Goal: Transaction & Acquisition: Purchase product/service

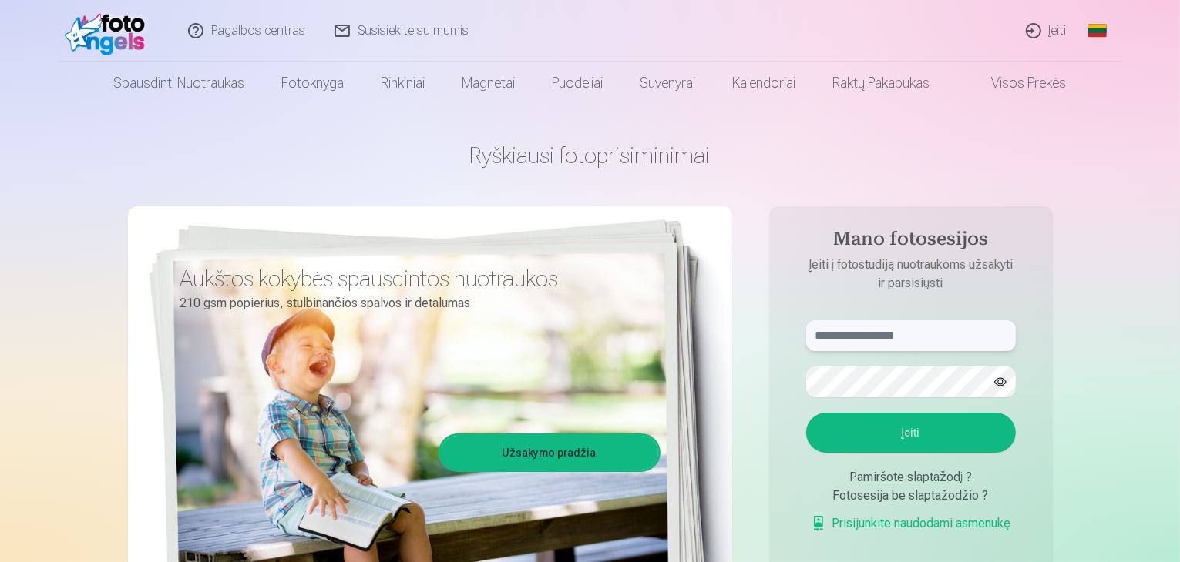
click at [817, 334] on input "text" at bounding box center [911, 336] width 210 height 31
type input "**********"
click at [909, 435] on button "Įeiti" at bounding box center [911, 433] width 210 height 40
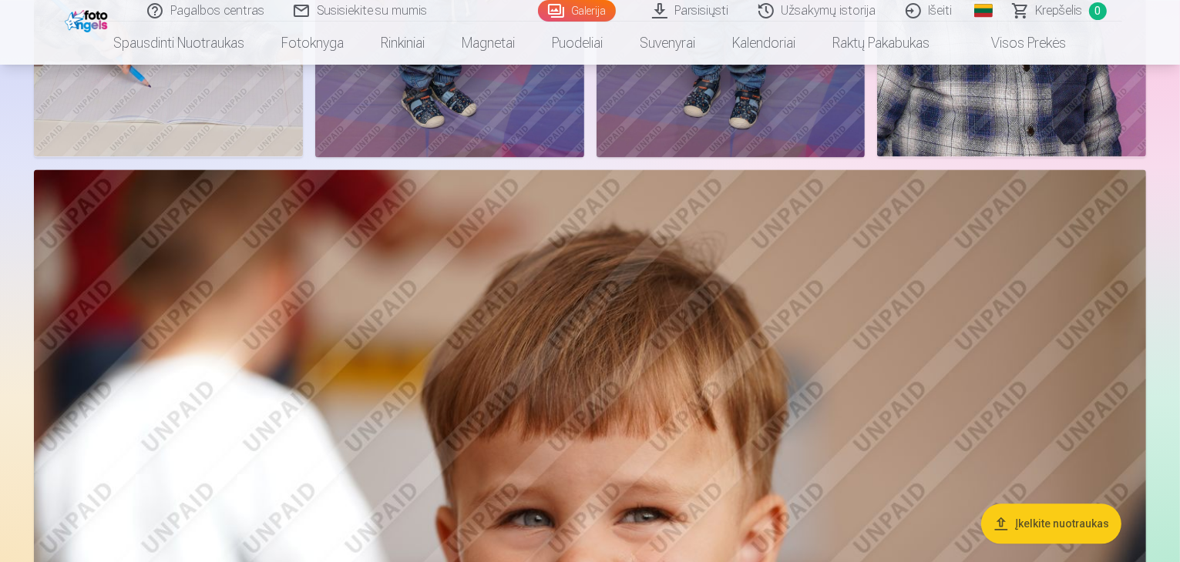
scroll to position [3264, 0]
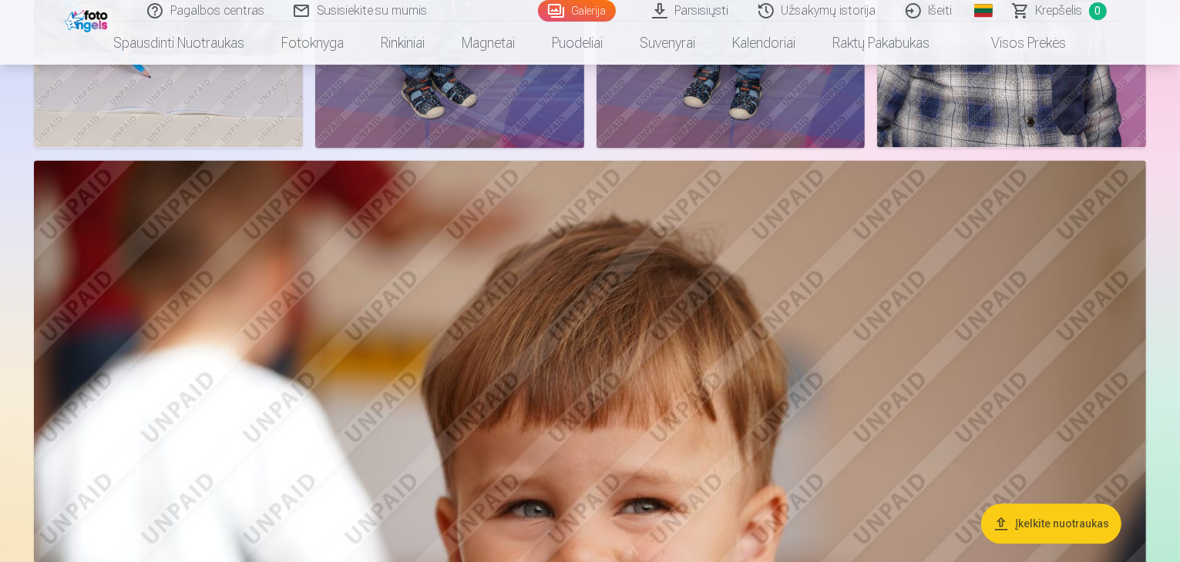
click at [1165, 181] on aside "Įkelkite nuotraukas" at bounding box center [589, 504] width 1167 height 7253
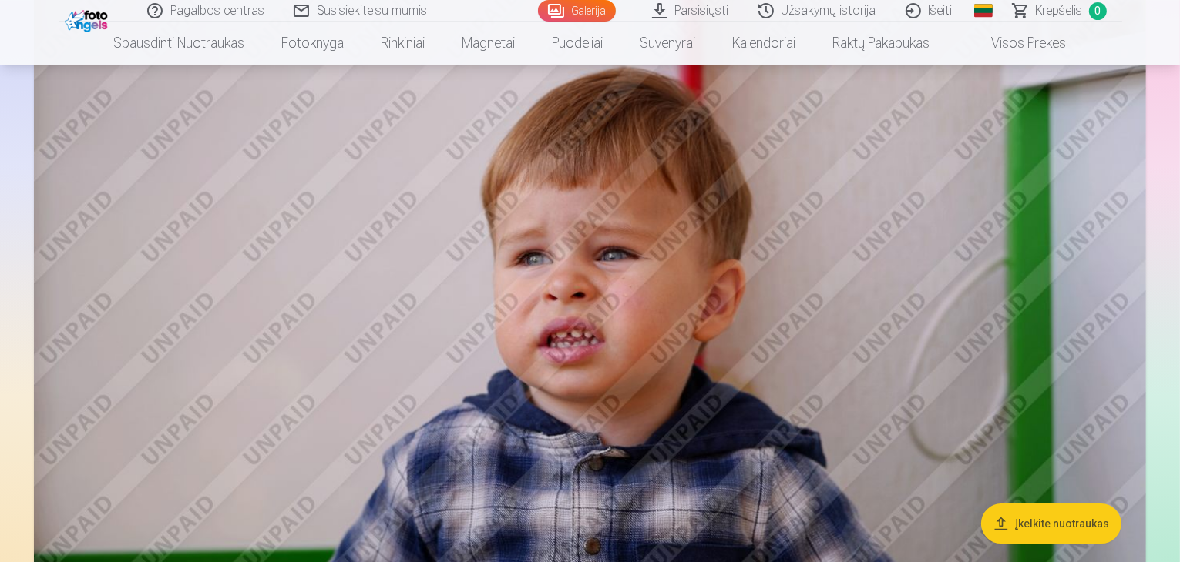
scroll to position [4225, 0]
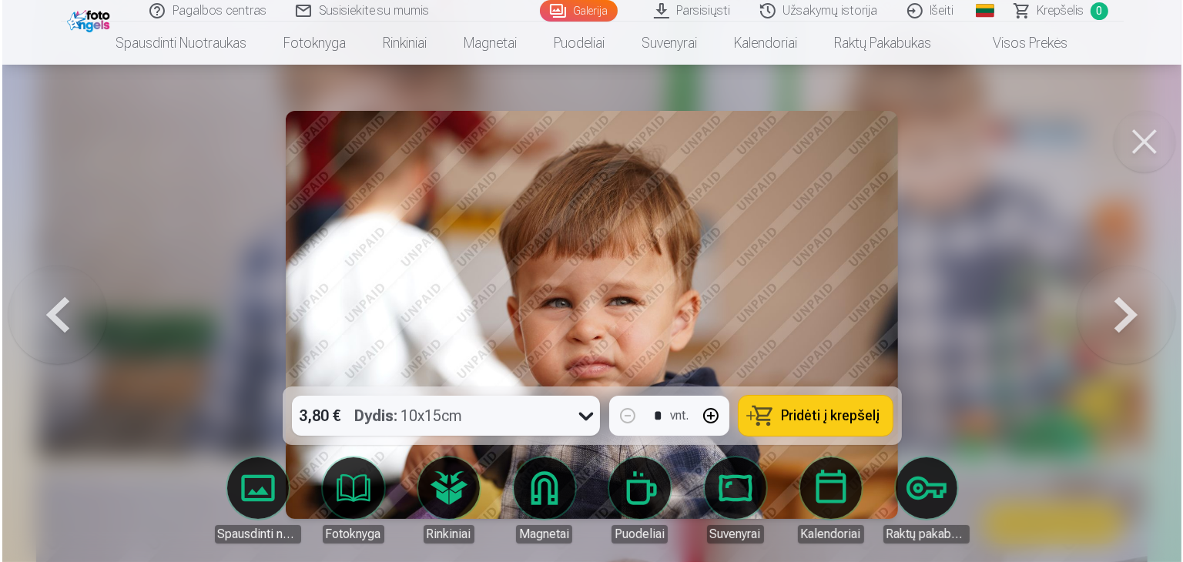
scroll to position [4238, 0]
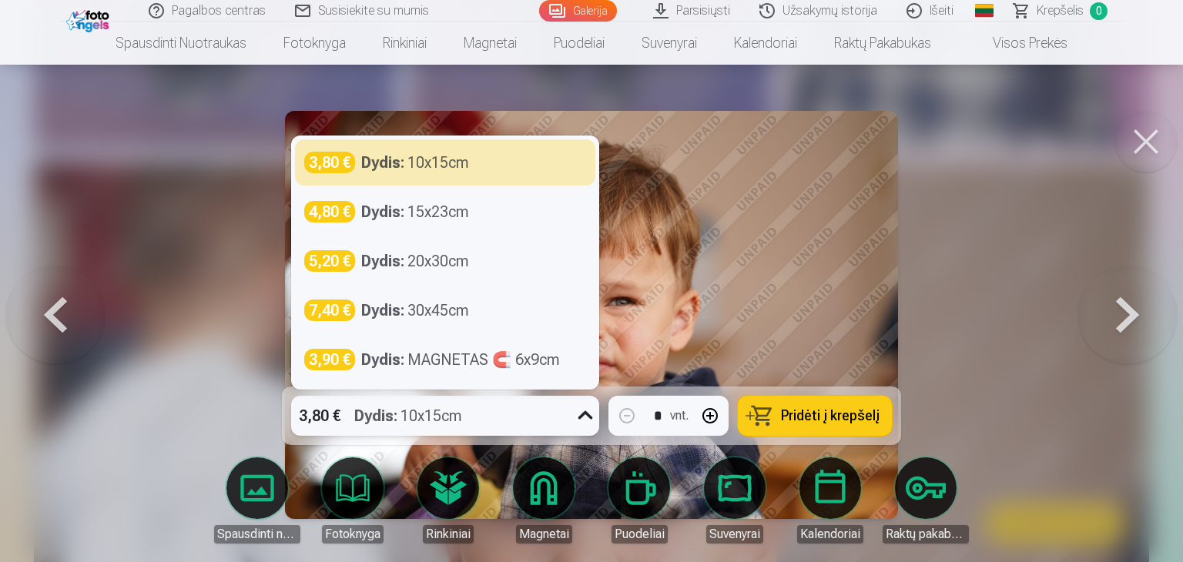
click at [585, 417] on icon at bounding box center [585, 416] width 25 height 25
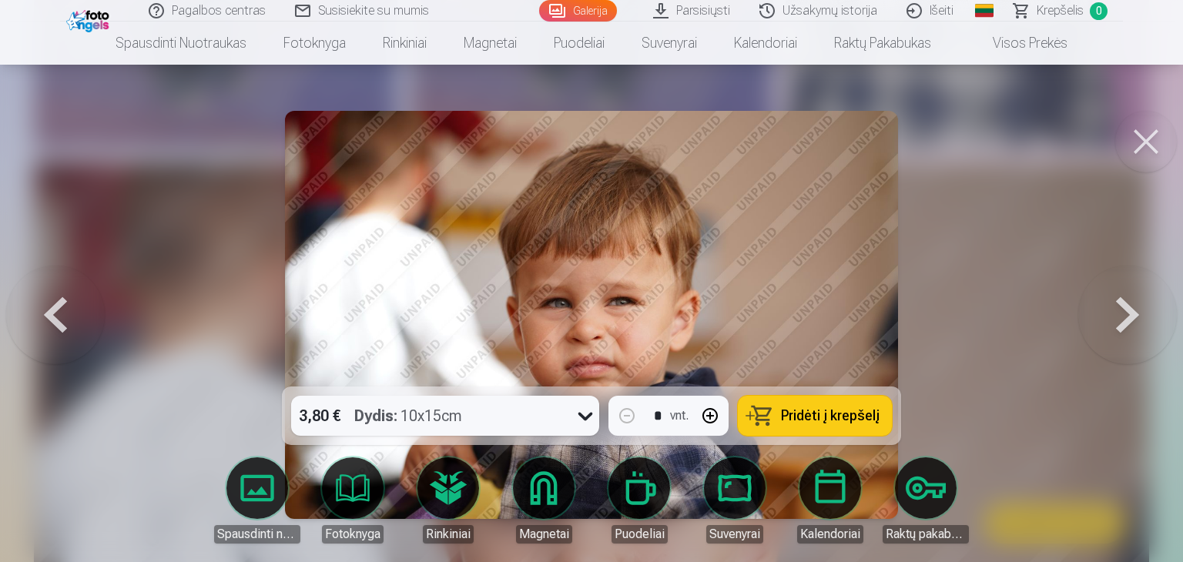
click at [1179, 38] on nav "Spausdinti nuotraukas Aukštos kokybės spausdintos nuotraukos 210 gsm popierius,…" at bounding box center [591, 43] width 1183 height 43
click at [1131, 314] on button at bounding box center [1128, 315] width 99 height 112
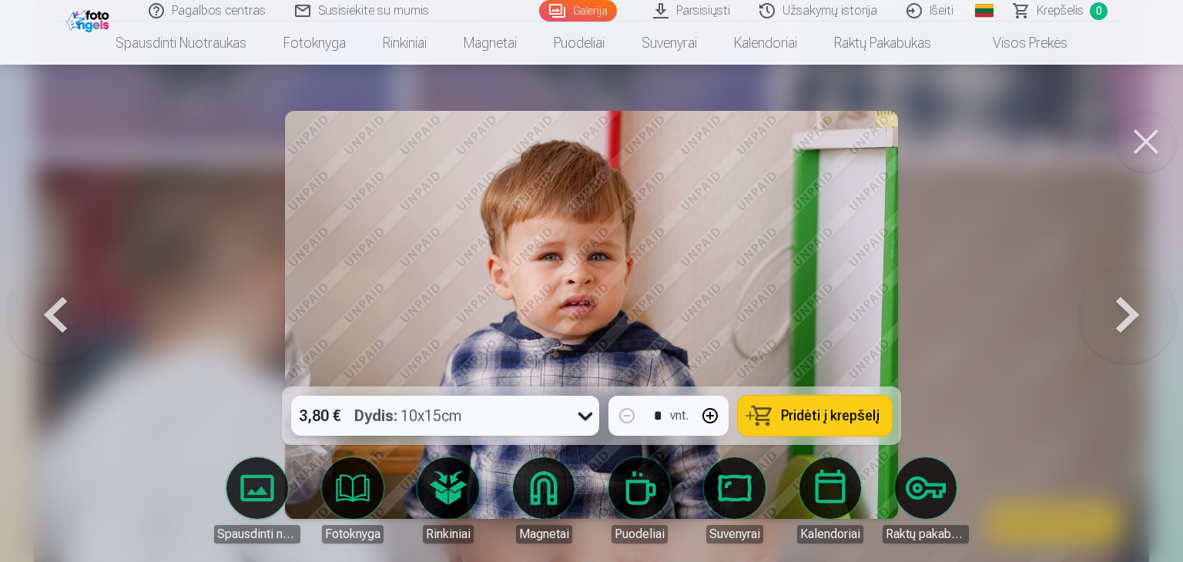
click at [44, 307] on button at bounding box center [55, 315] width 99 height 112
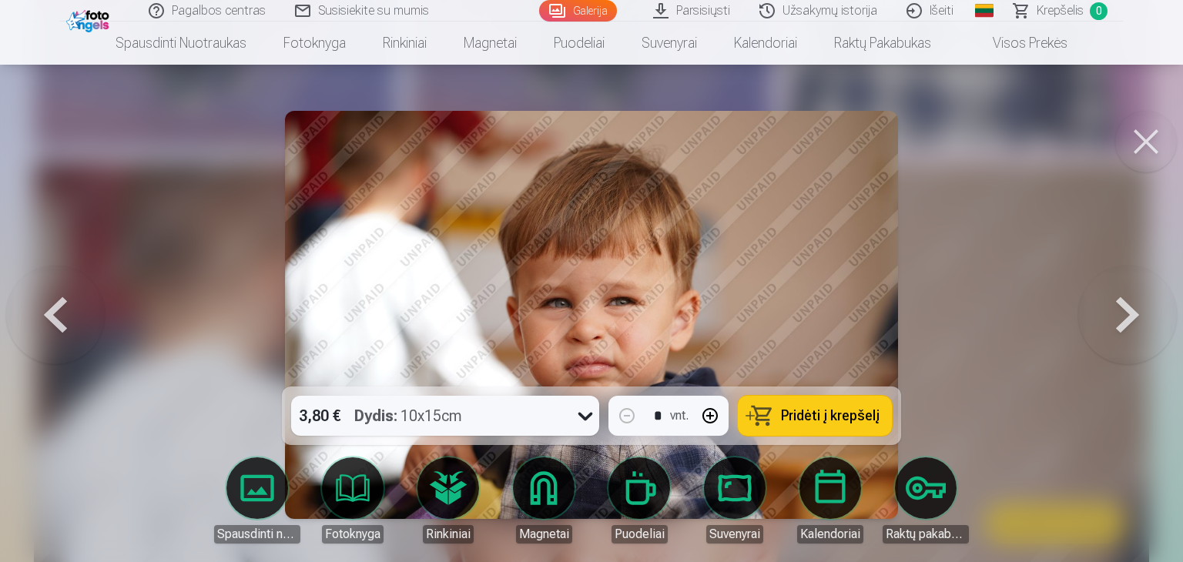
click at [44, 307] on button at bounding box center [55, 315] width 99 height 112
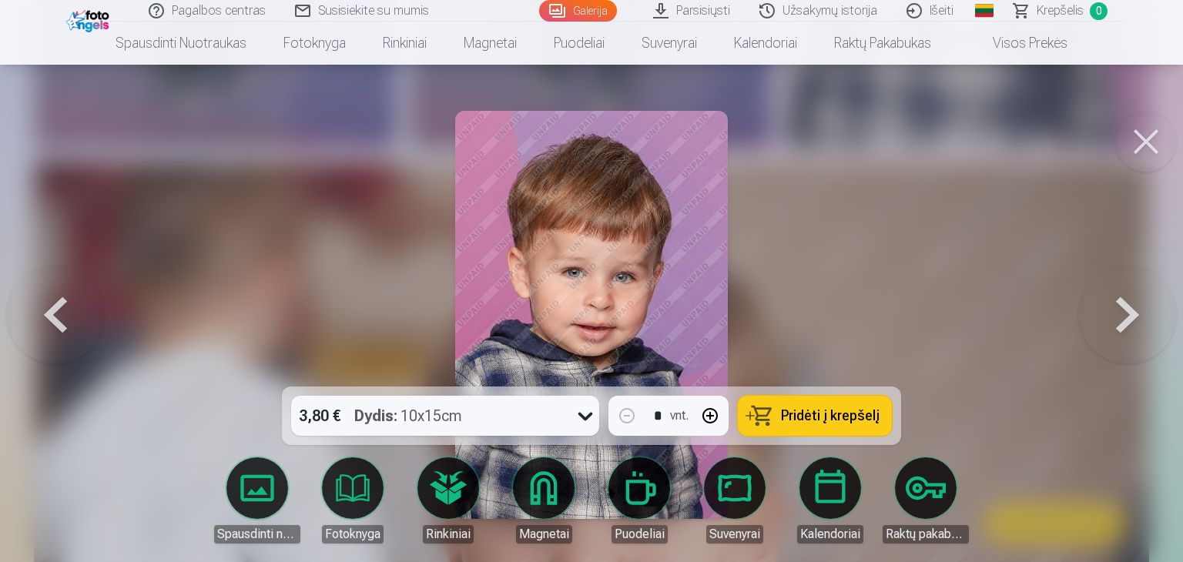
click at [44, 307] on button at bounding box center [55, 315] width 99 height 112
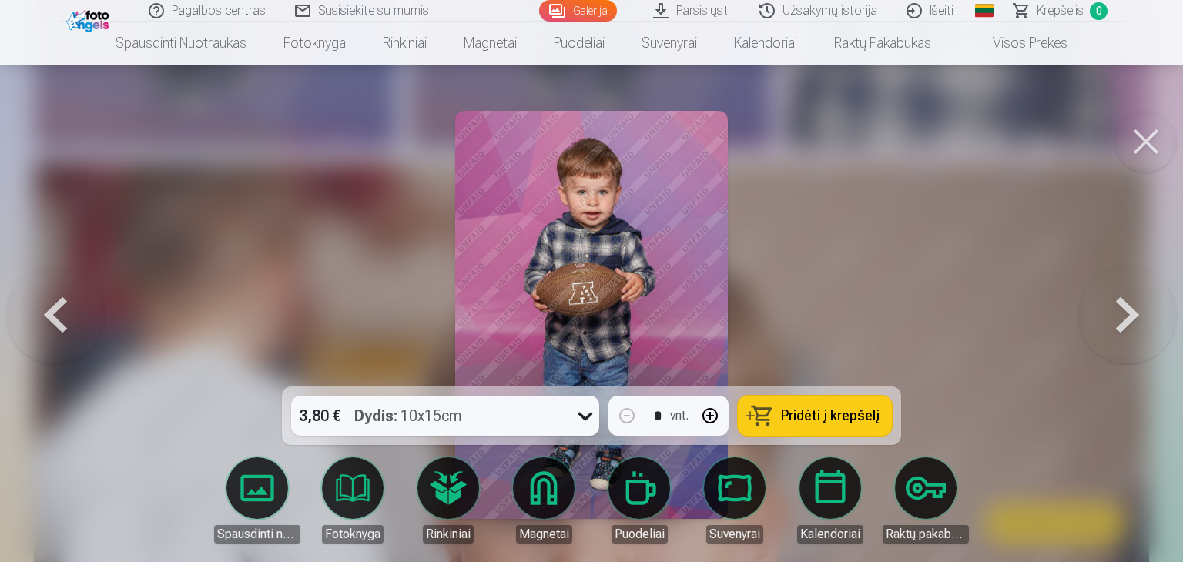
click at [44, 307] on button at bounding box center [55, 315] width 99 height 112
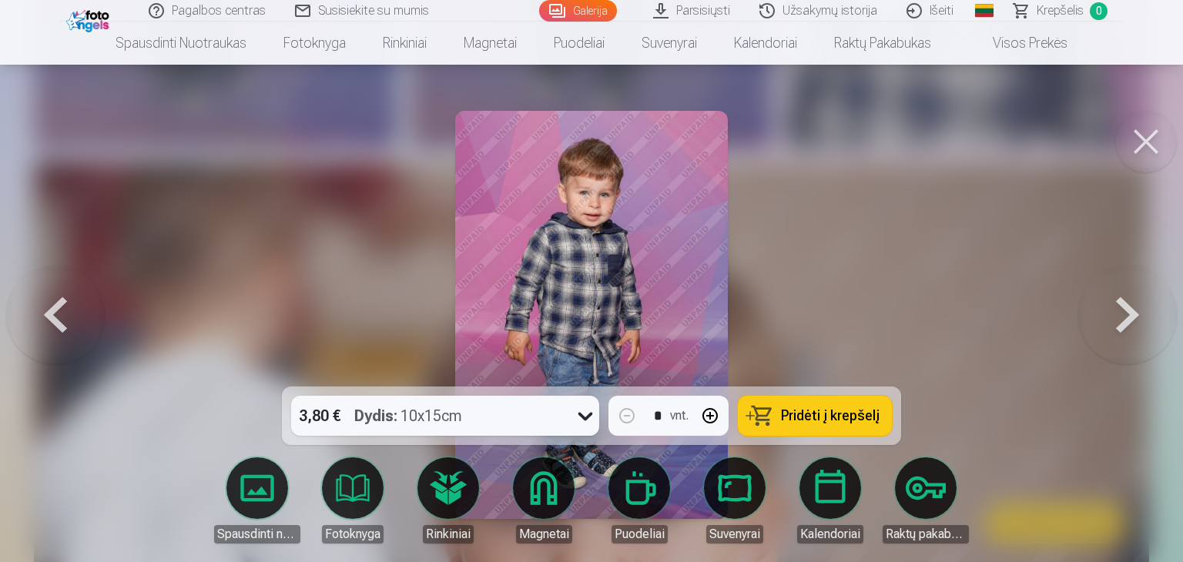
click at [44, 307] on button at bounding box center [55, 315] width 99 height 112
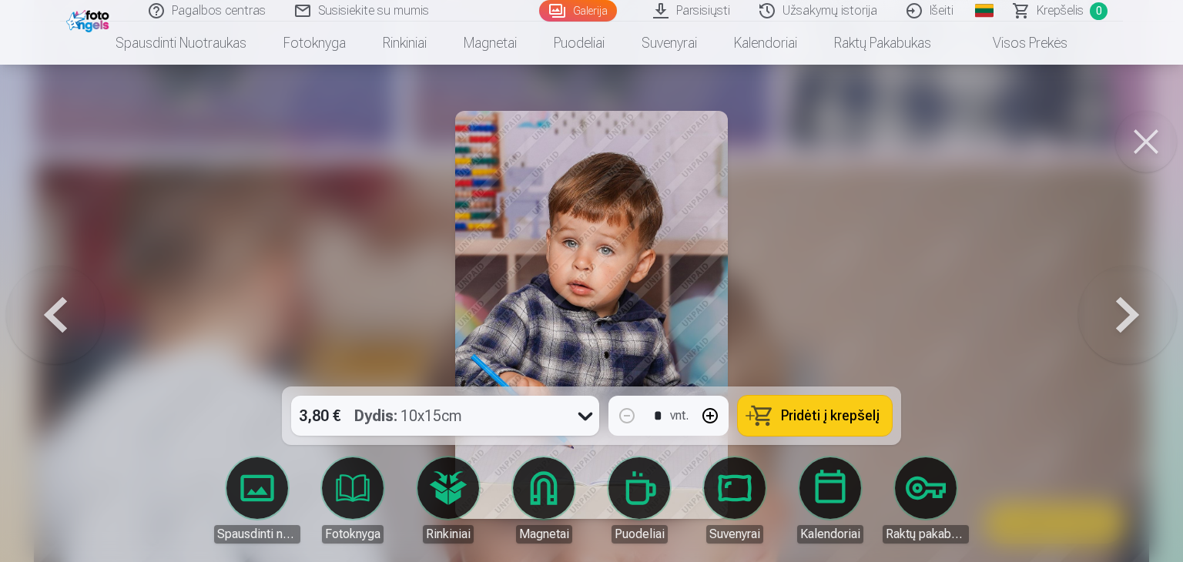
click at [44, 307] on button at bounding box center [55, 315] width 99 height 112
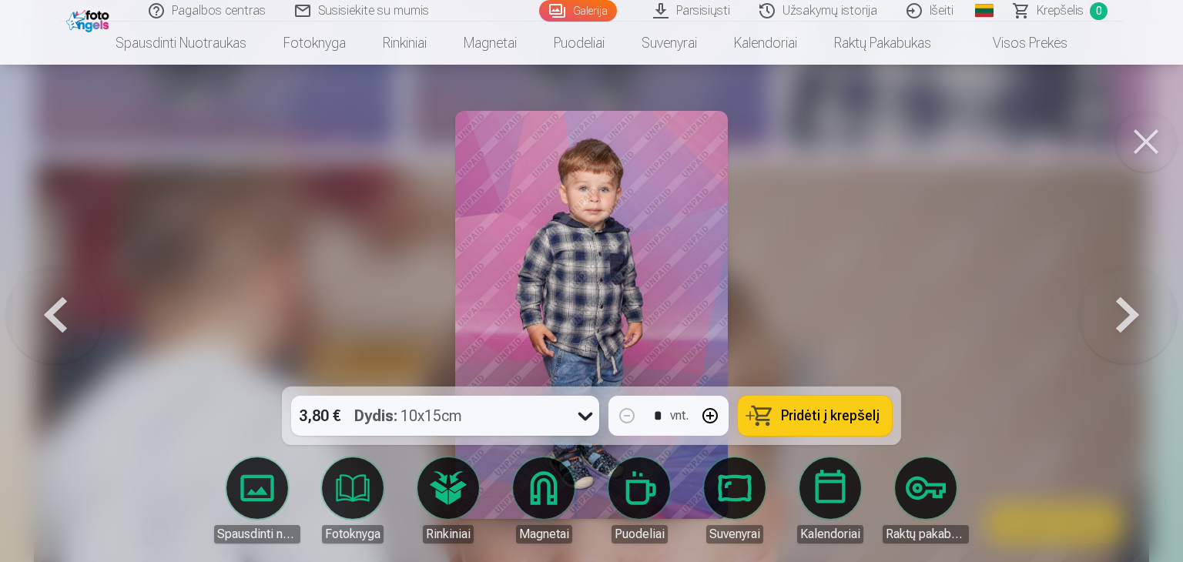
click at [44, 307] on button at bounding box center [55, 315] width 99 height 112
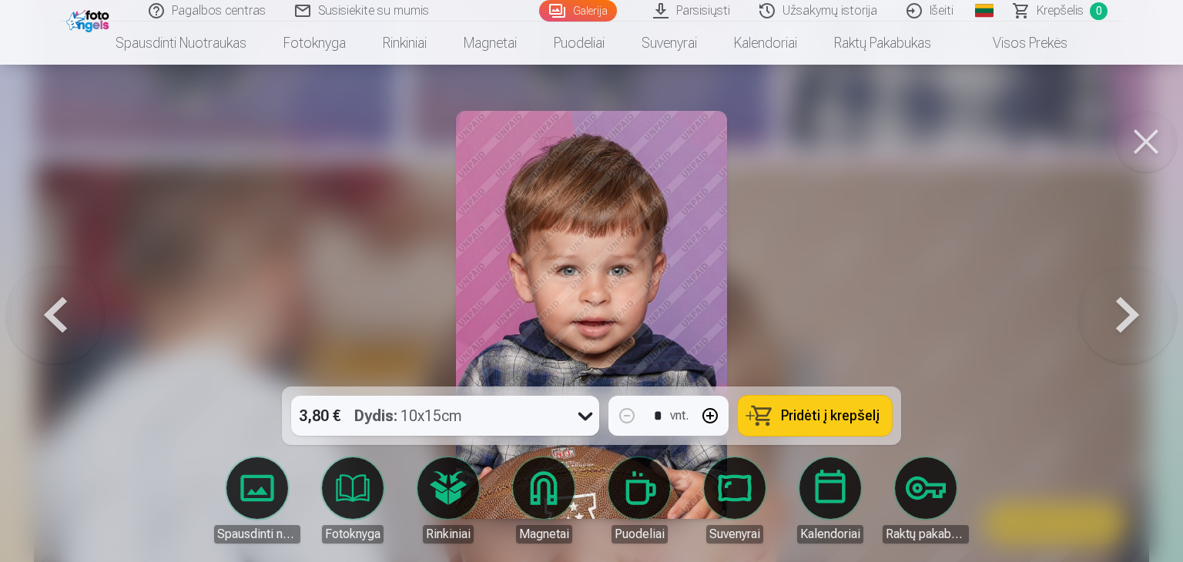
click at [44, 307] on button at bounding box center [55, 315] width 99 height 112
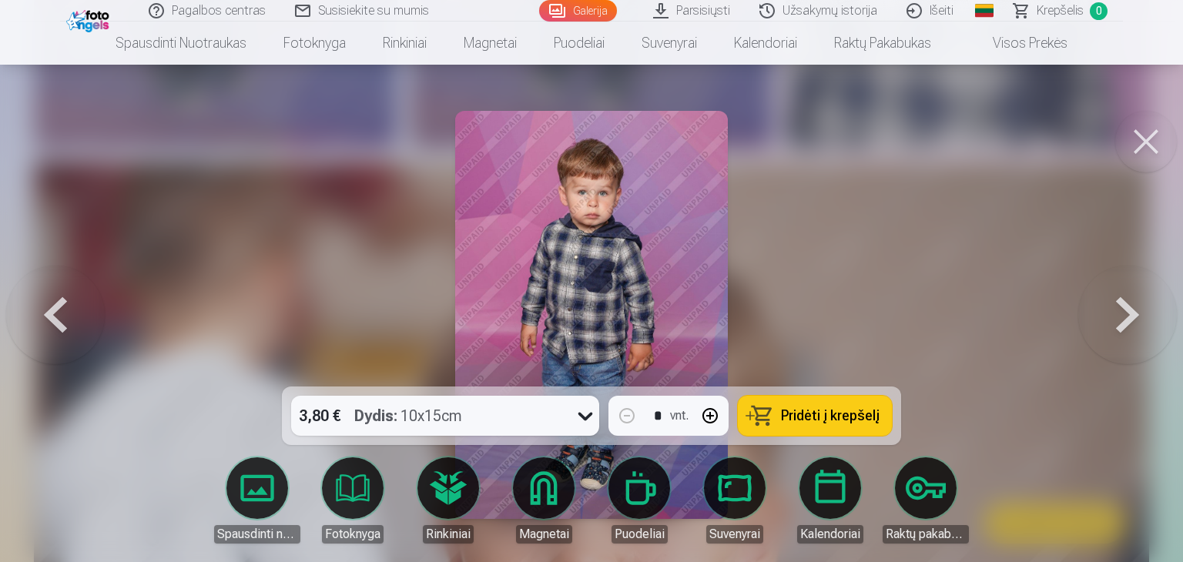
click at [44, 307] on button at bounding box center [55, 315] width 99 height 112
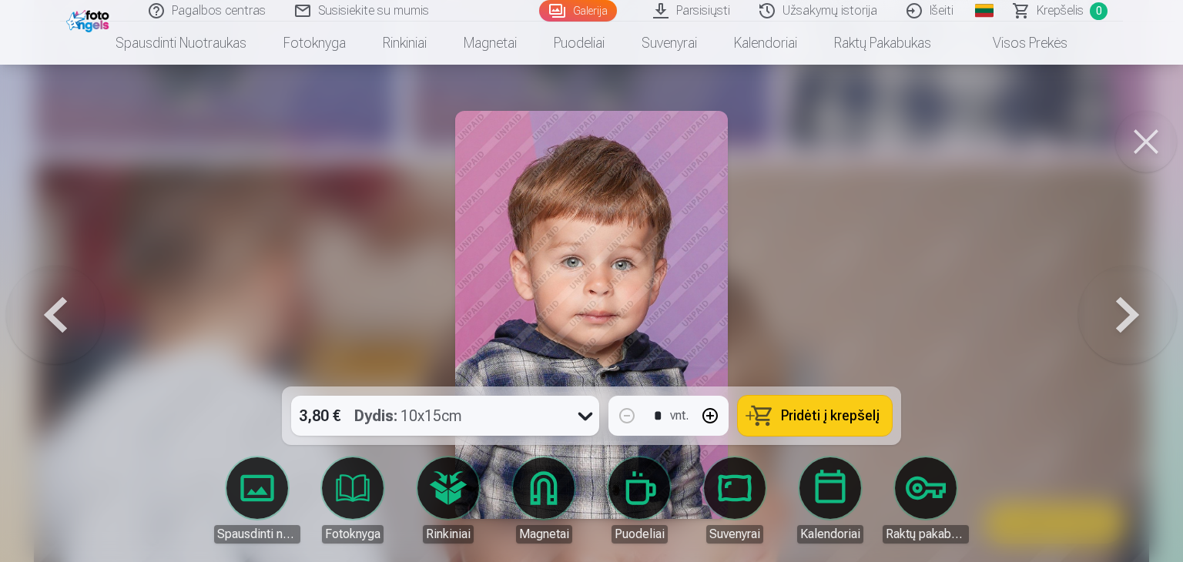
click at [44, 307] on button at bounding box center [55, 315] width 99 height 112
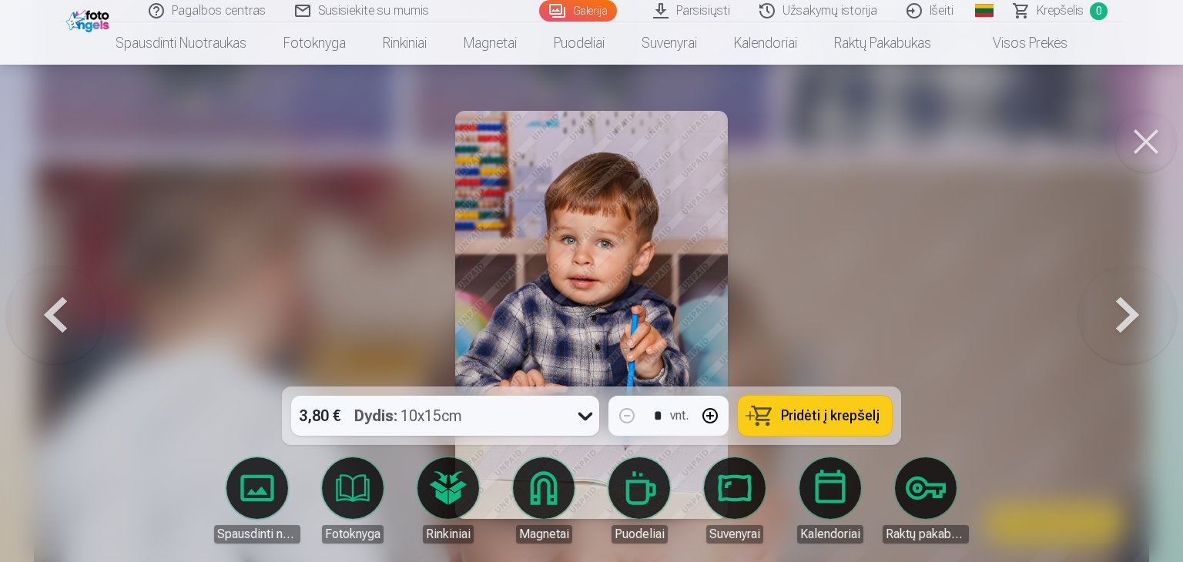
click at [44, 307] on button at bounding box center [55, 315] width 99 height 112
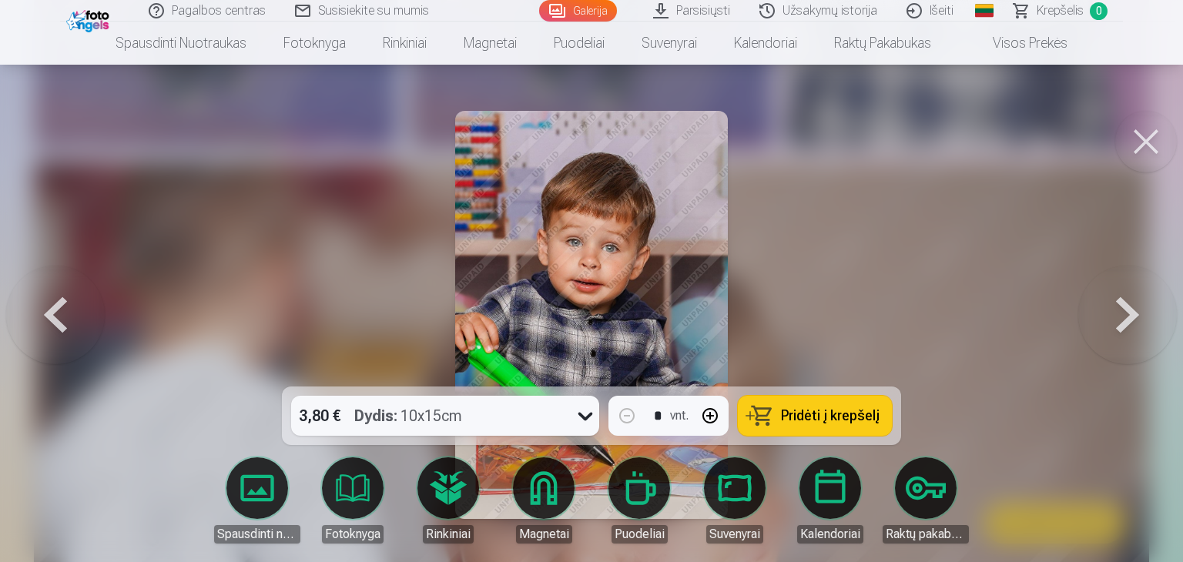
click at [44, 307] on button at bounding box center [55, 315] width 99 height 112
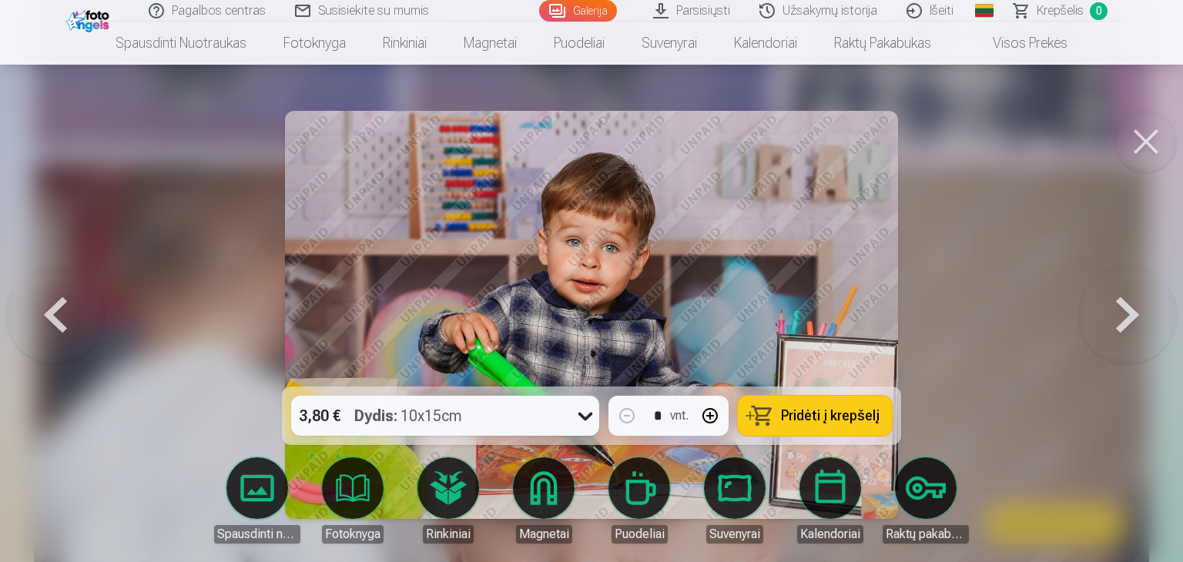
click at [44, 307] on button at bounding box center [55, 315] width 99 height 112
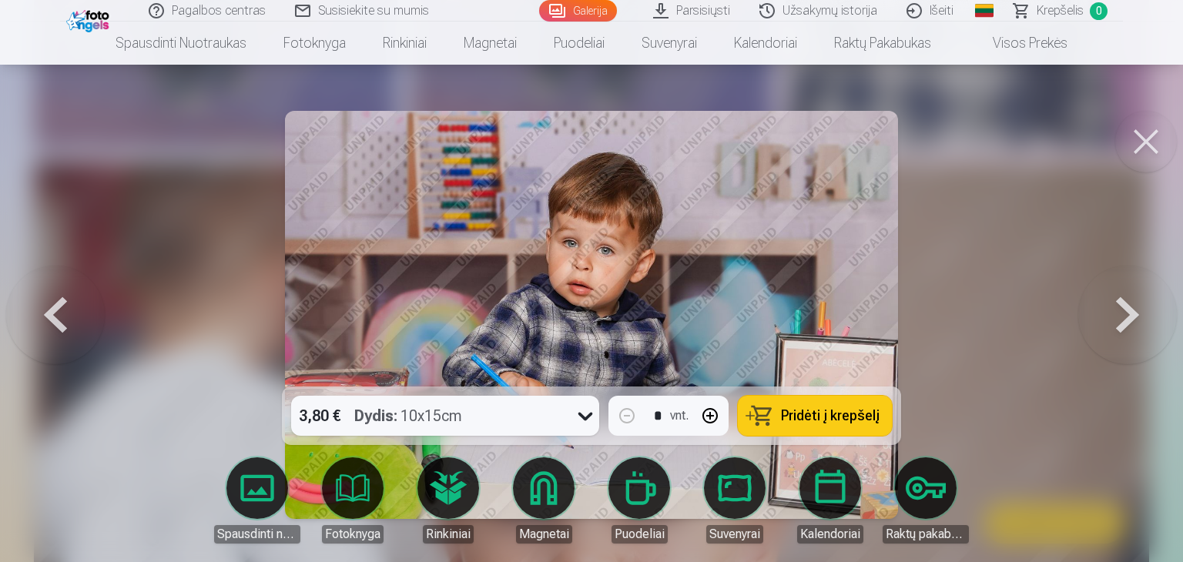
click at [44, 307] on button at bounding box center [55, 315] width 99 height 112
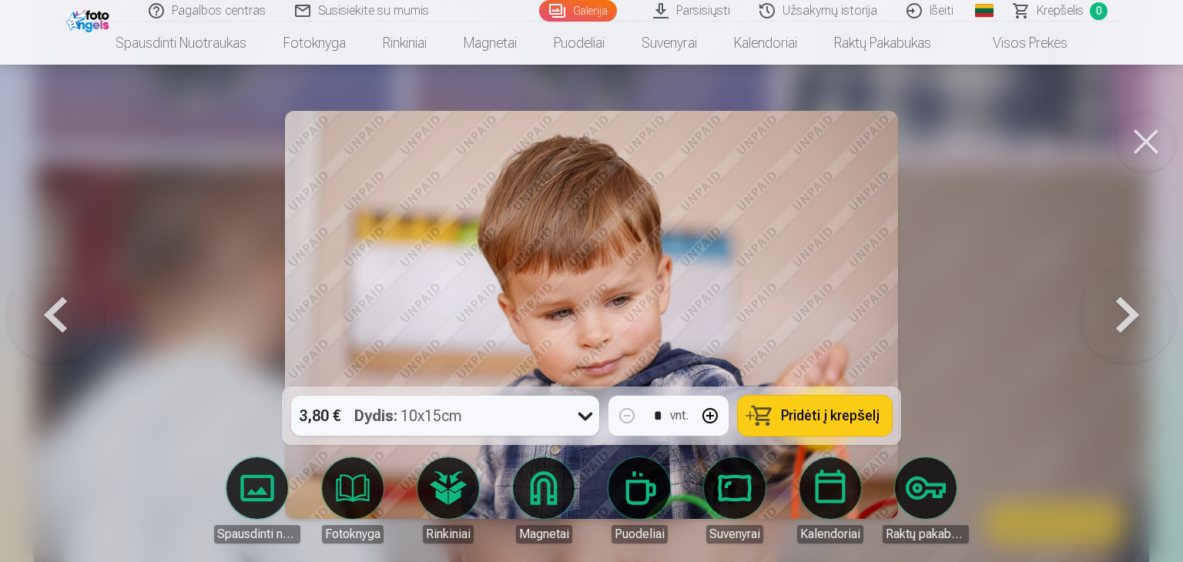
click at [580, 421] on icon at bounding box center [585, 416] width 25 height 25
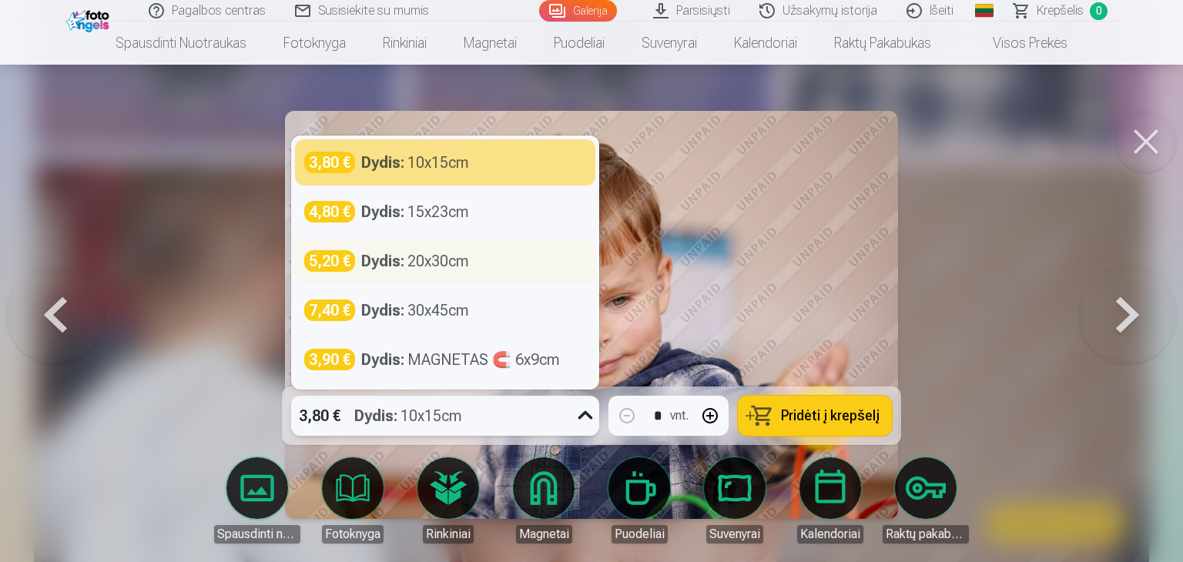
click at [339, 264] on div "5,20 €" at bounding box center [329, 261] width 51 height 22
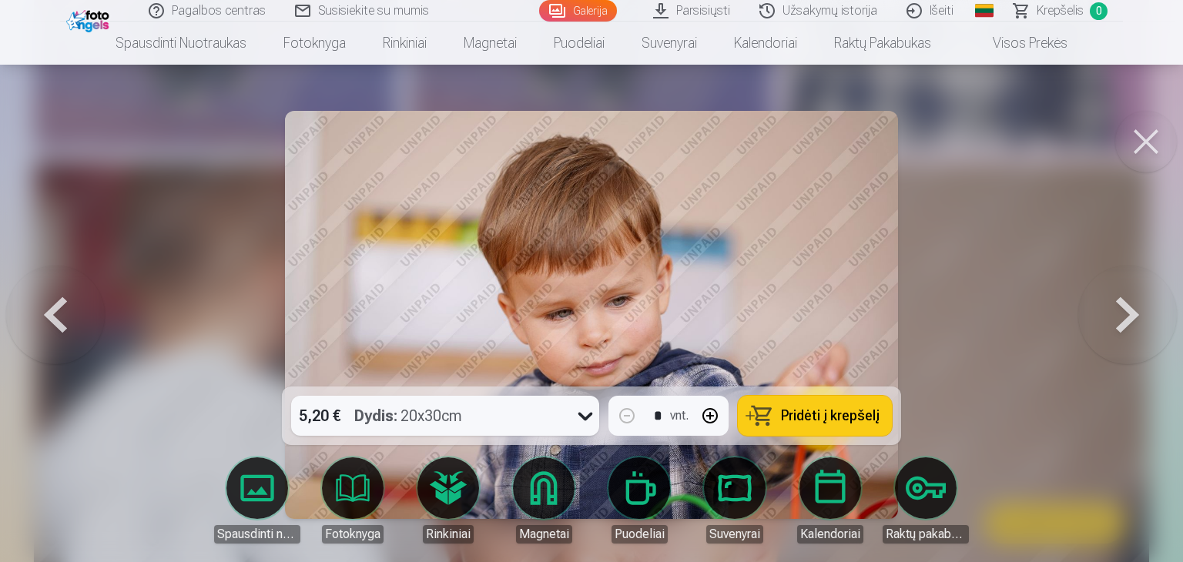
click at [52, 315] on button at bounding box center [55, 315] width 99 height 112
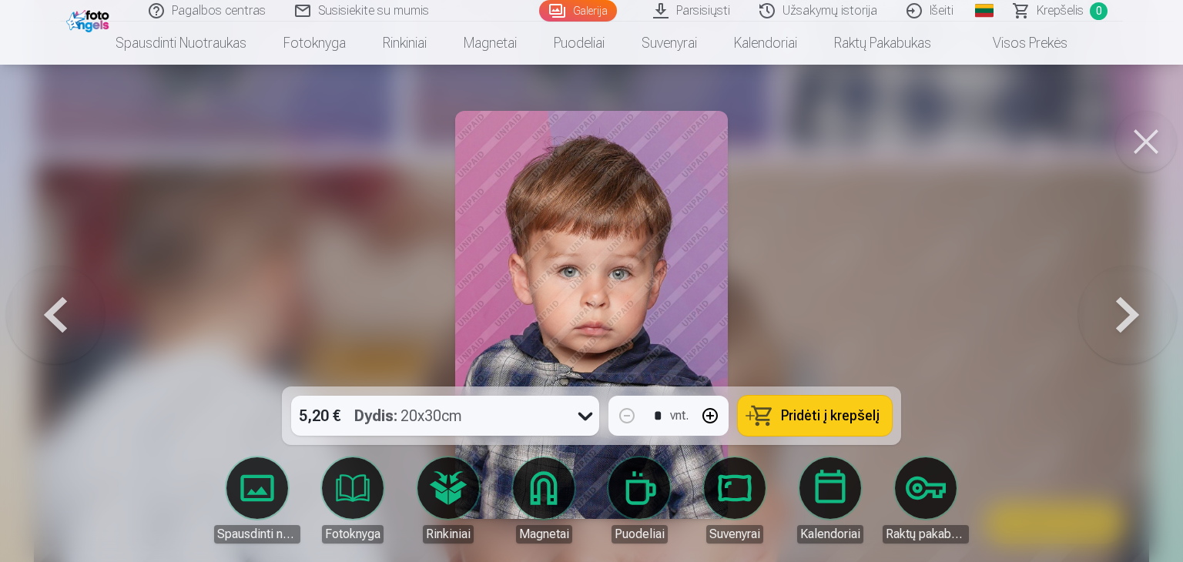
click at [52, 315] on button at bounding box center [55, 315] width 99 height 112
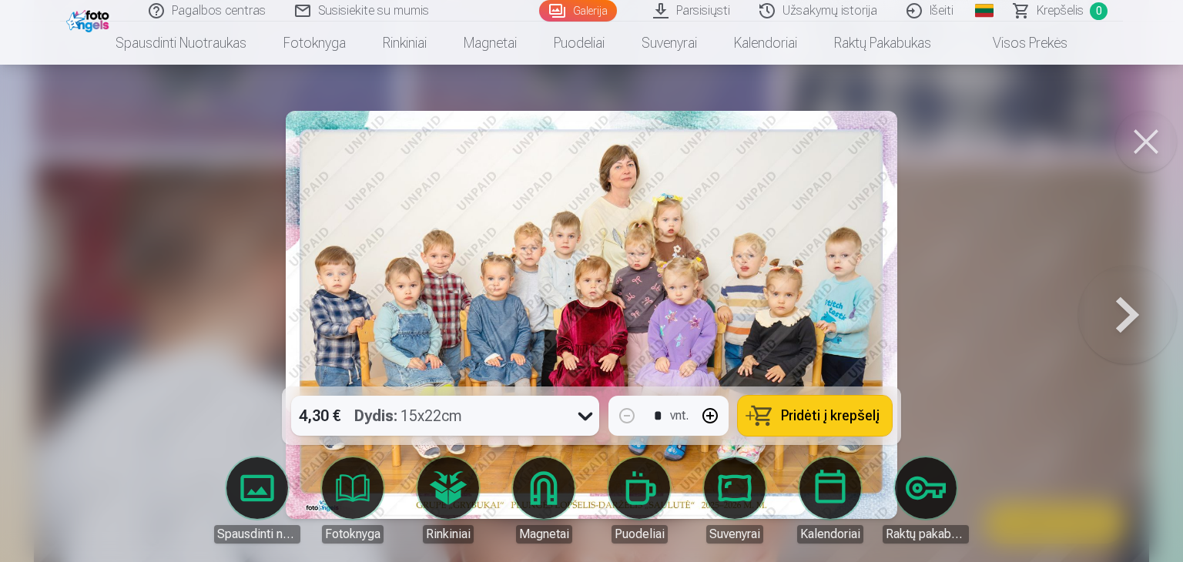
click at [1133, 314] on button at bounding box center [1128, 315] width 99 height 112
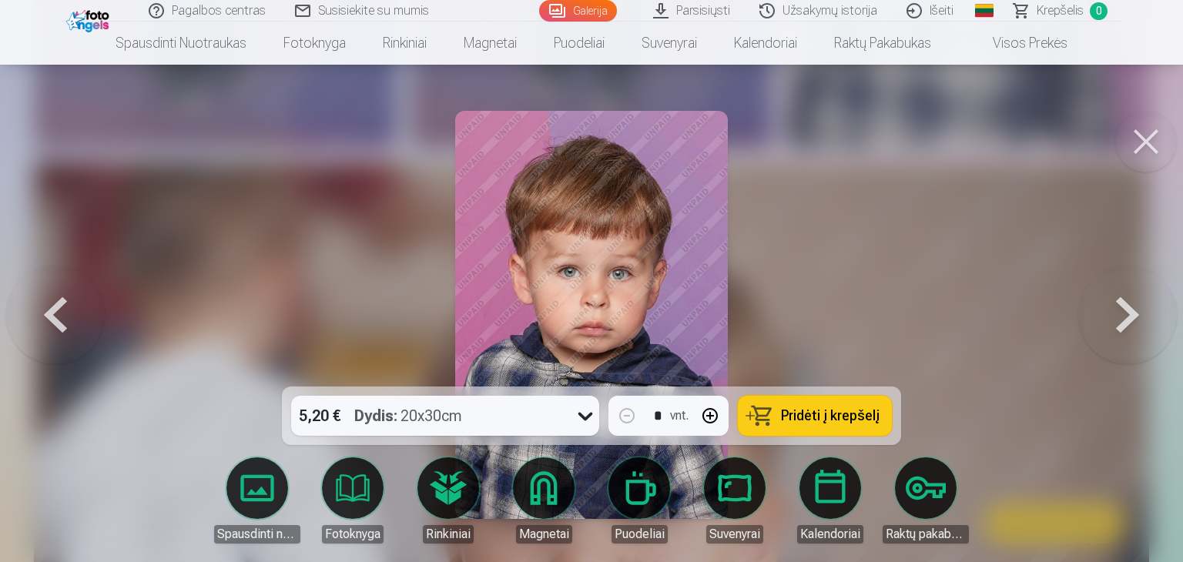
click at [1133, 314] on button at bounding box center [1128, 315] width 99 height 112
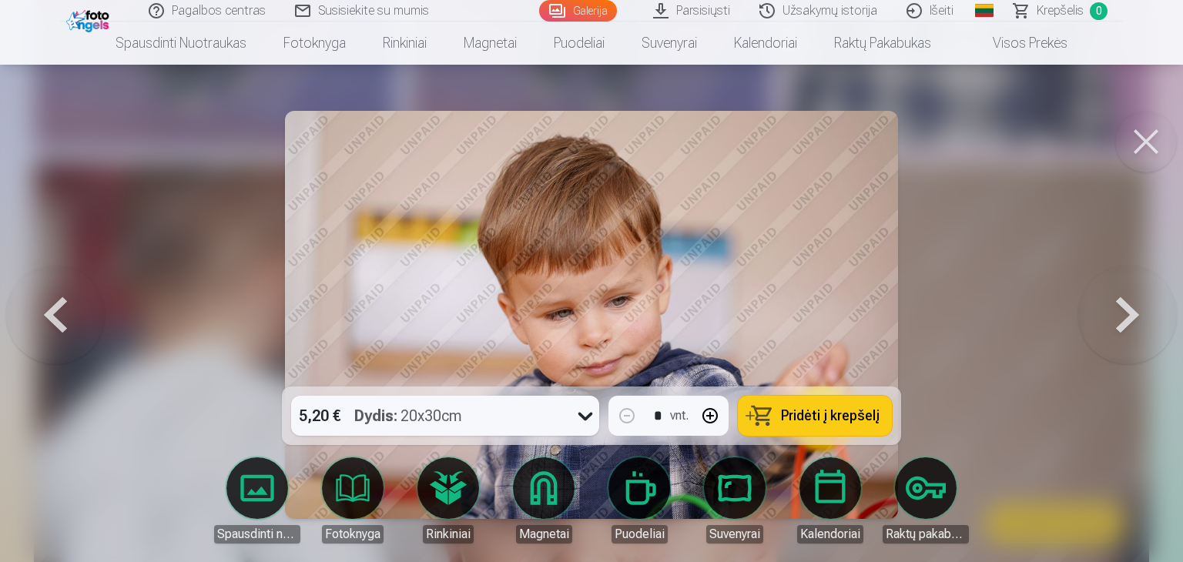
click at [1133, 314] on button at bounding box center [1128, 315] width 99 height 112
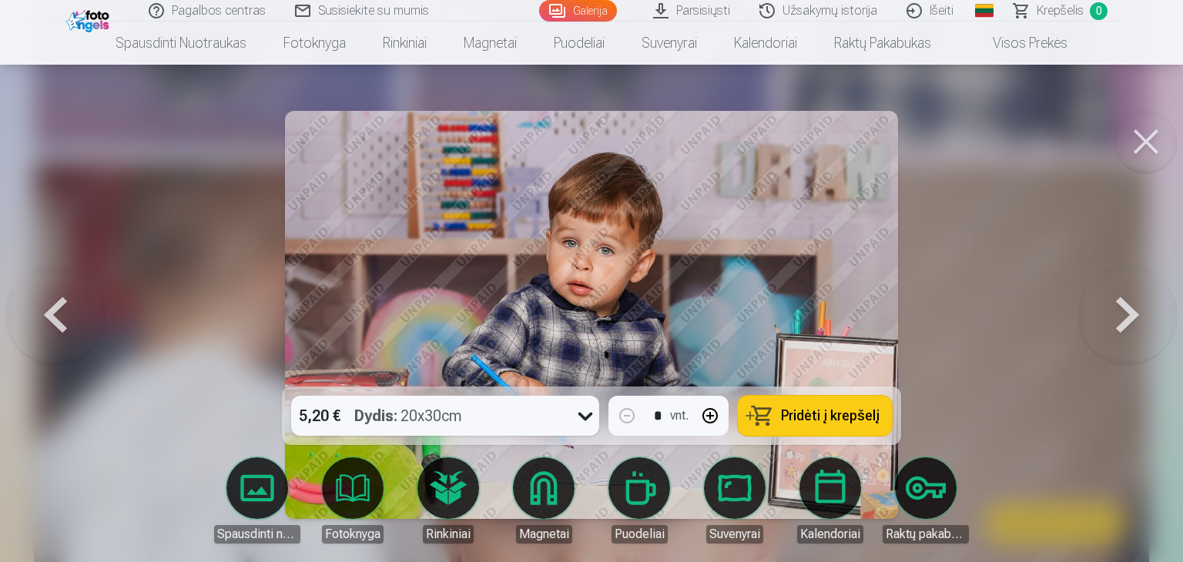
click at [1133, 314] on button at bounding box center [1128, 315] width 99 height 112
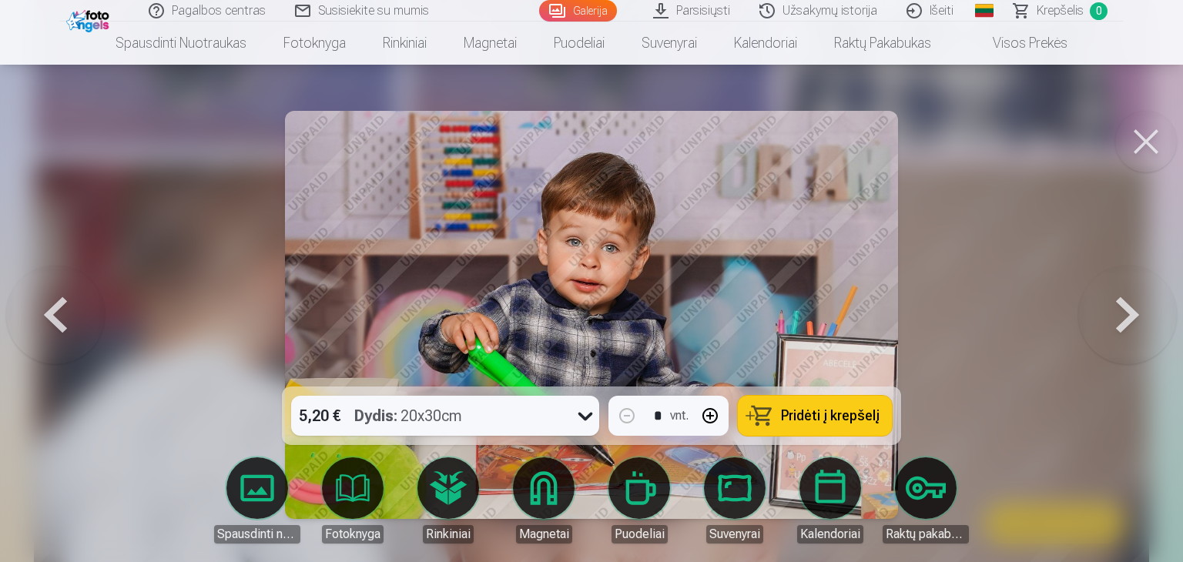
click at [1133, 314] on button at bounding box center [1128, 315] width 99 height 112
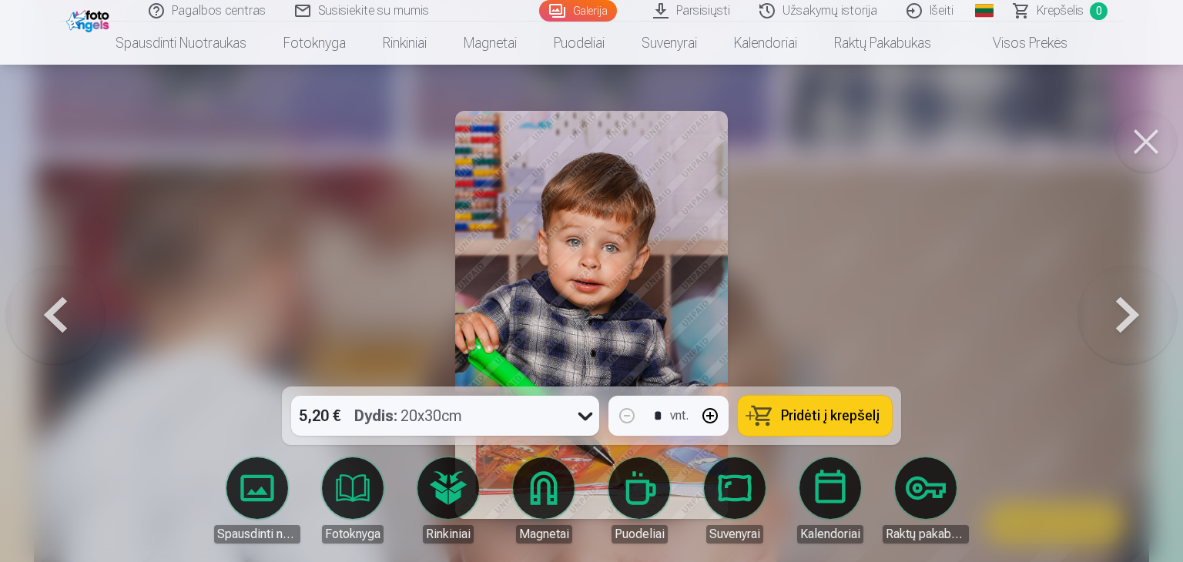
click at [1133, 314] on button at bounding box center [1128, 315] width 99 height 112
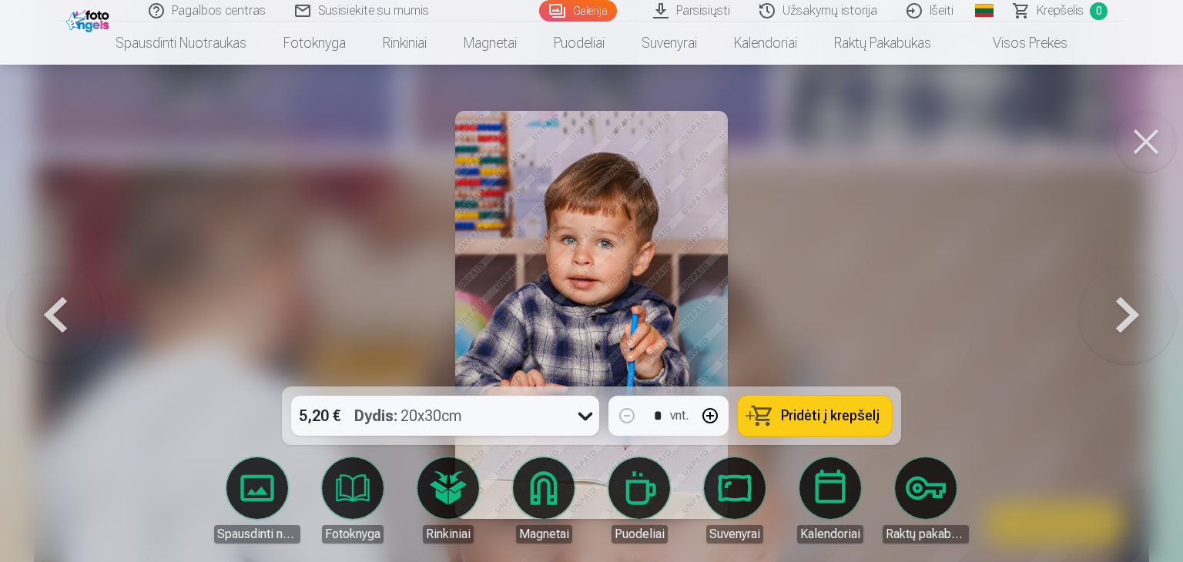
click at [1133, 314] on button at bounding box center [1128, 315] width 99 height 112
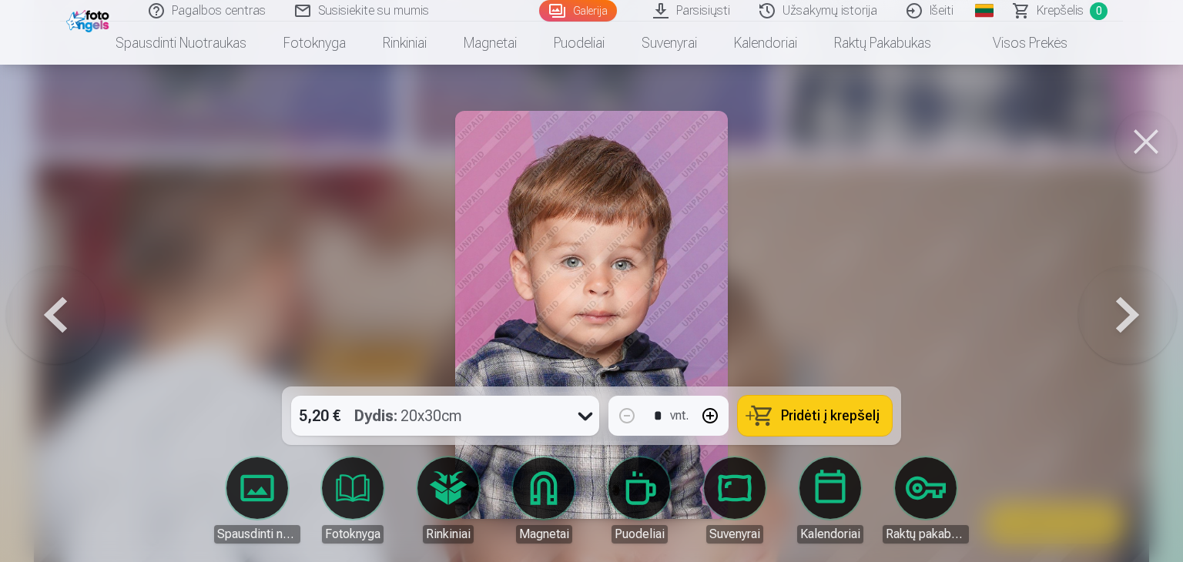
click at [1133, 314] on button at bounding box center [1128, 315] width 99 height 112
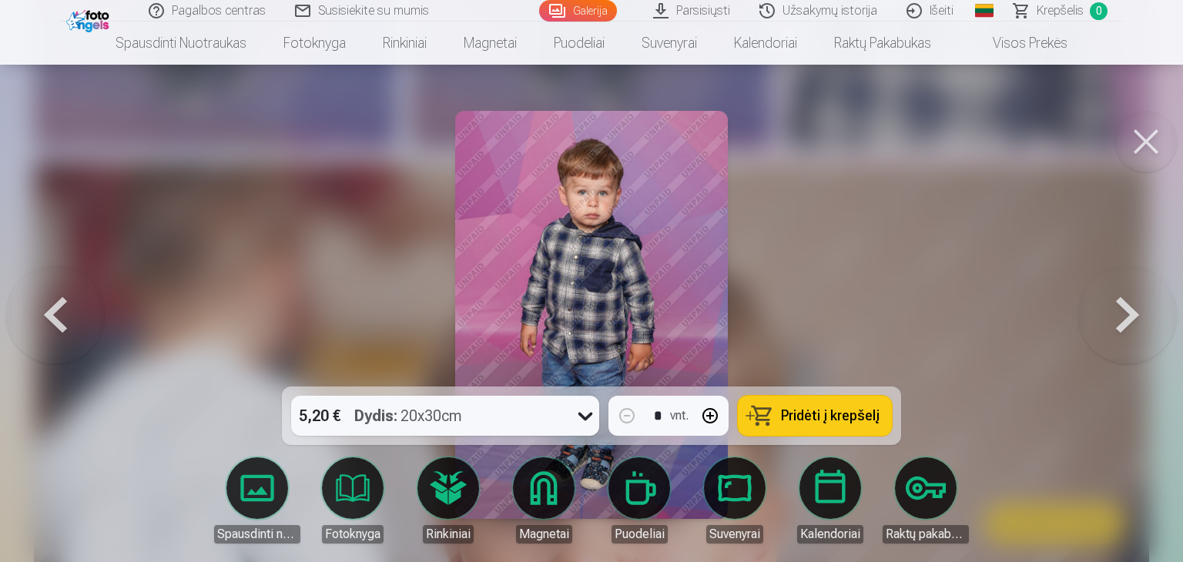
click at [1133, 314] on button at bounding box center [1128, 315] width 99 height 112
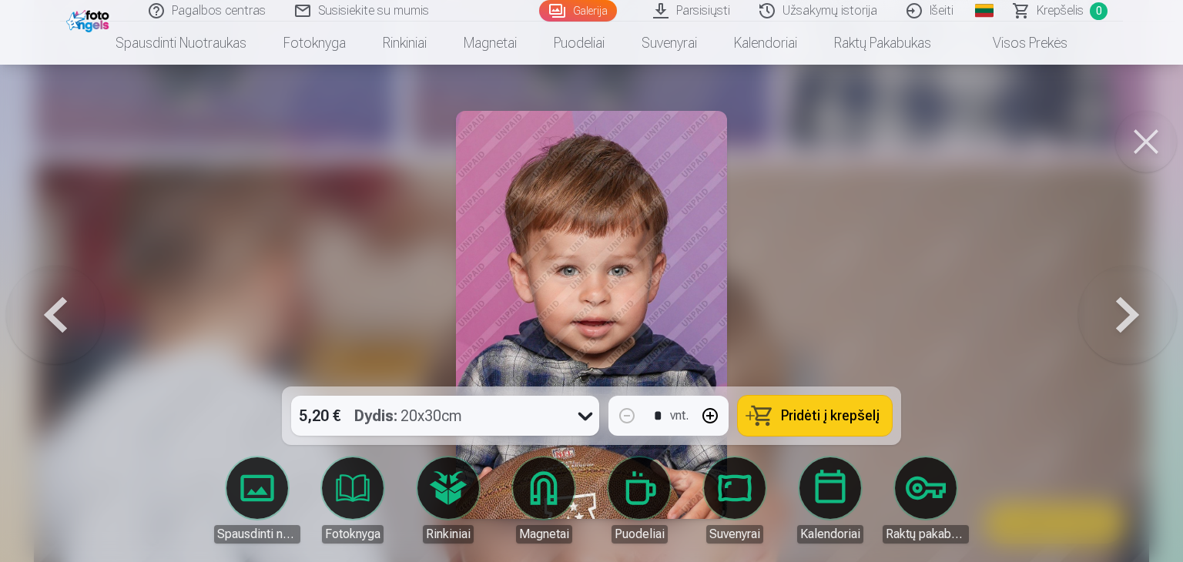
click at [49, 313] on button at bounding box center [55, 315] width 99 height 112
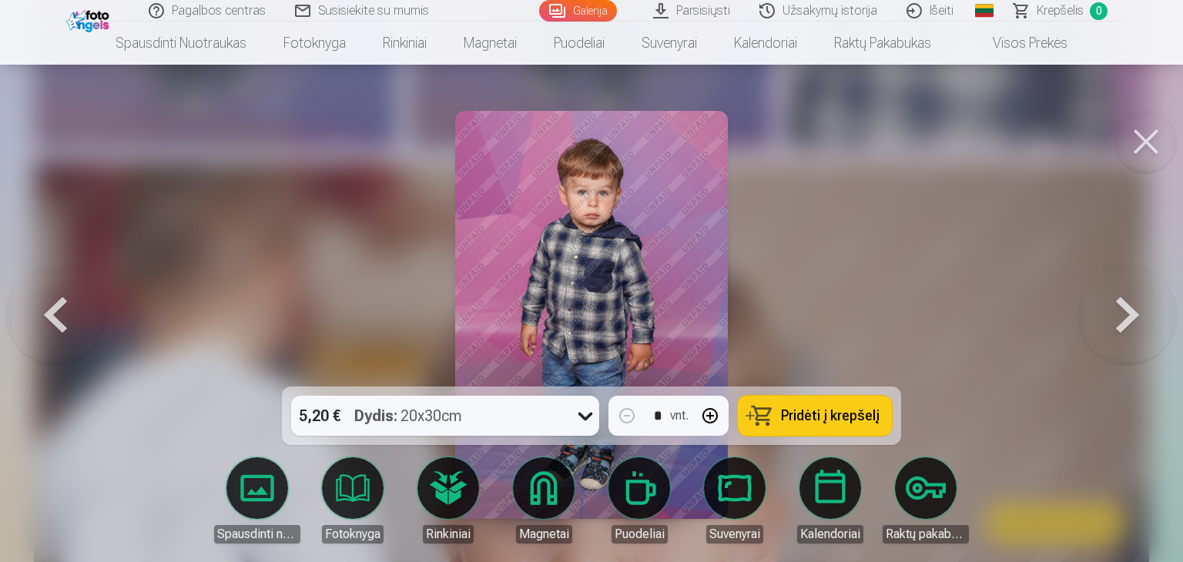
click at [49, 313] on button at bounding box center [55, 315] width 99 height 112
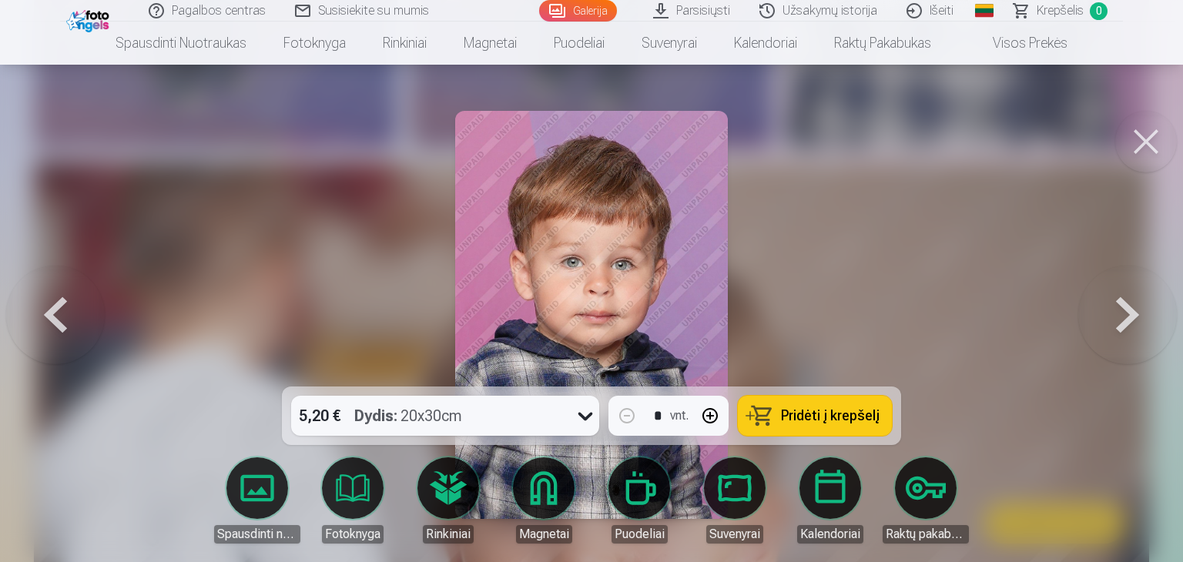
click at [49, 313] on button at bounding box center [55, 315] width 99 height 112
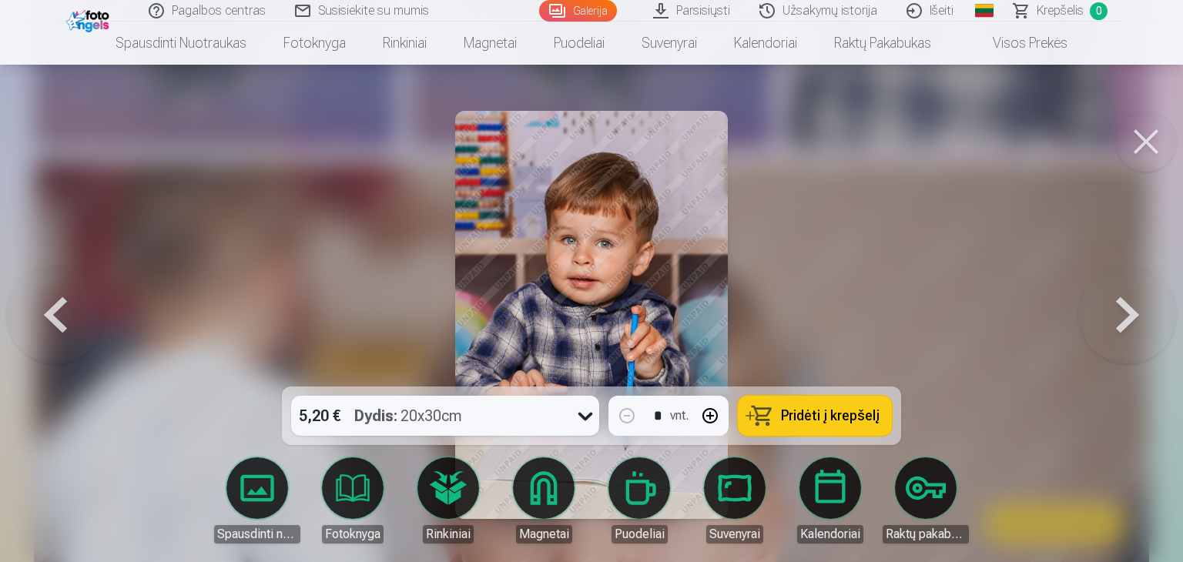
click at [49, 313] on button at bounding box center [55, 315] width 99 height 112
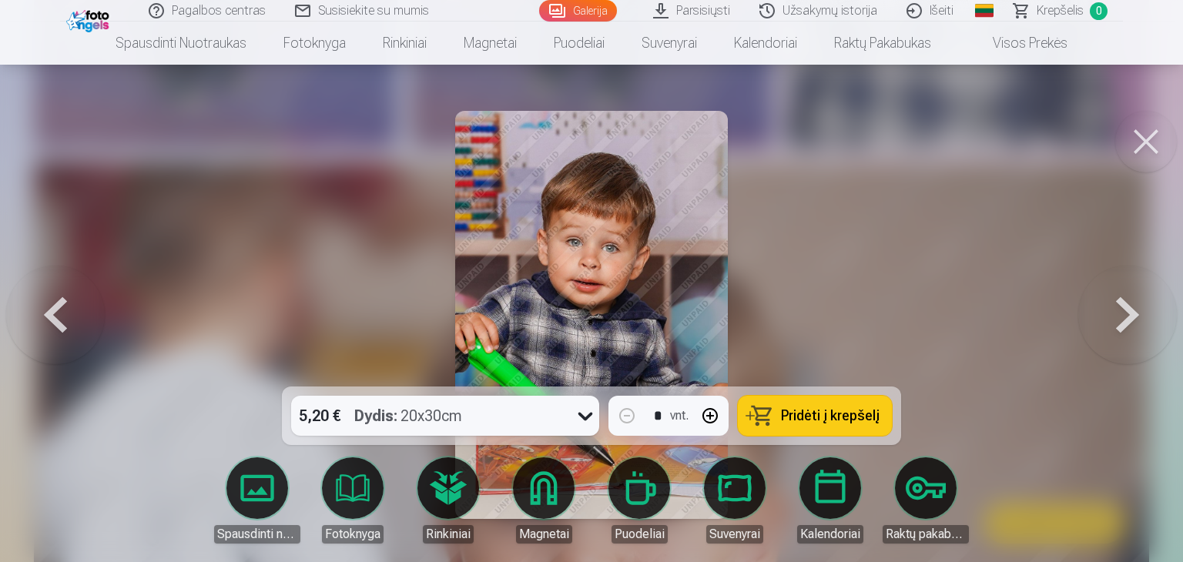
click at [49, 313] on button at bounding box center [55, 315] width 99 height 112
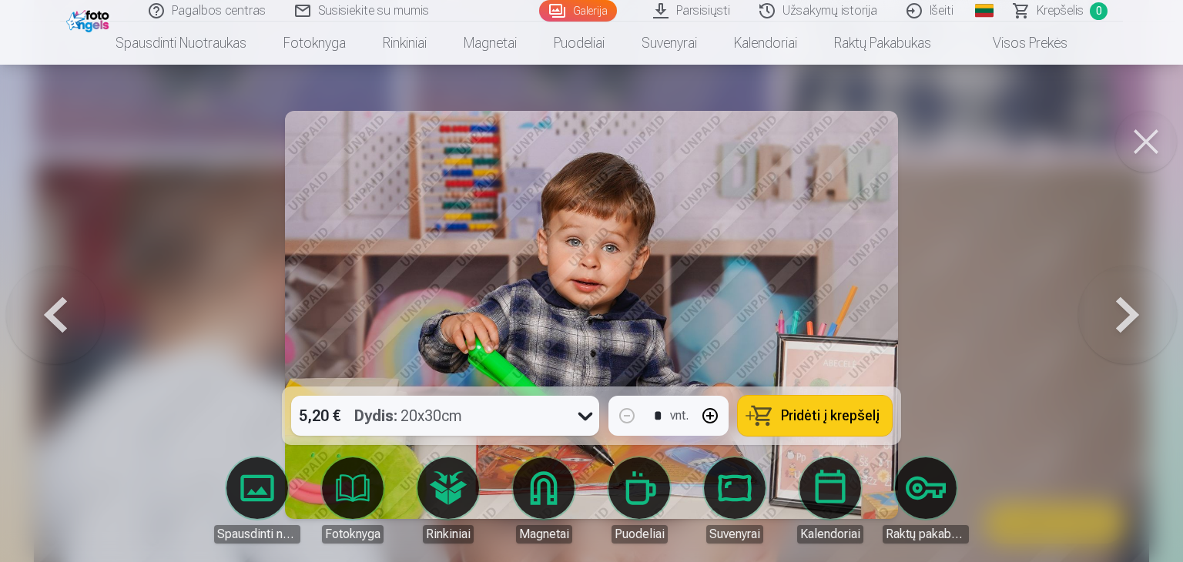
click at [49, 313] on button at bounding box center [55, 315] width 99 height 112
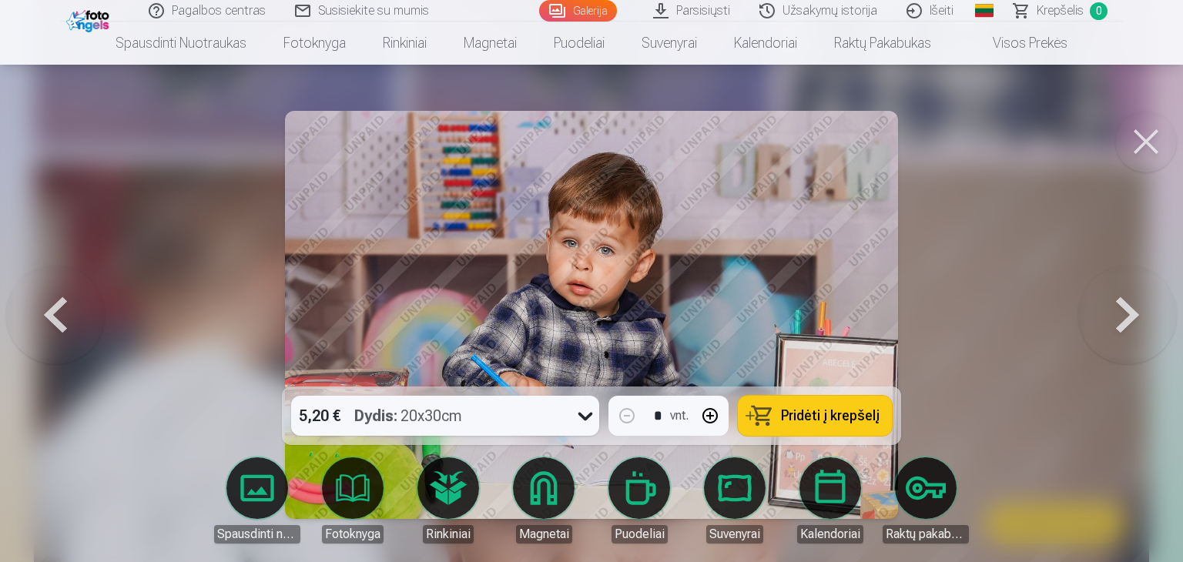
click at [49, 313] on button at bounding box center [55, 315] width 99 height 112
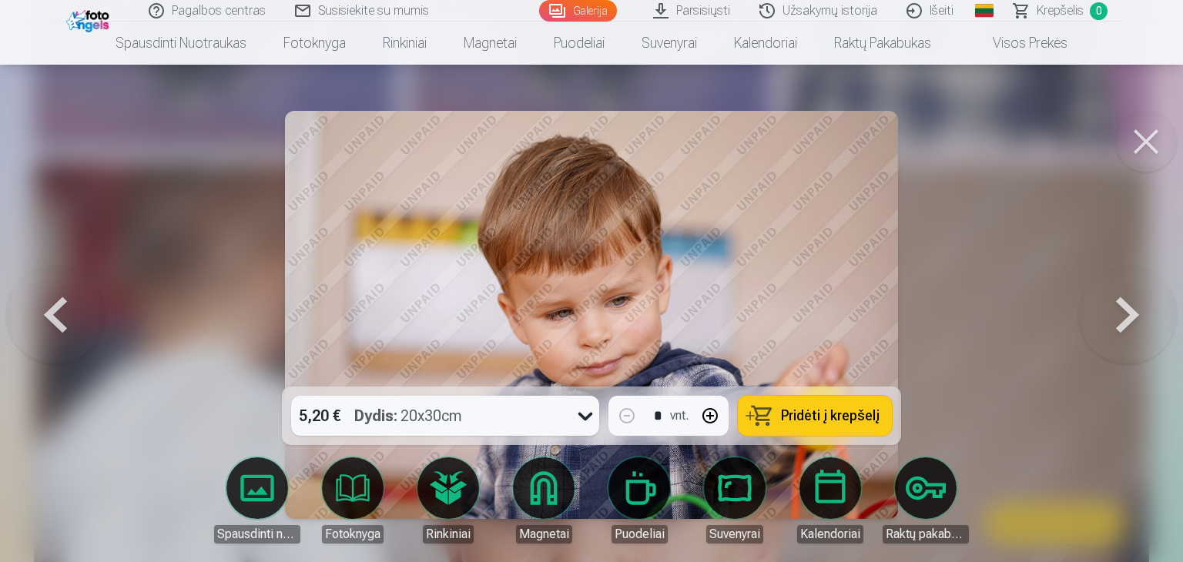
click at [1132, 318] on button at bounding box center [1128, 315] width 99 height 112
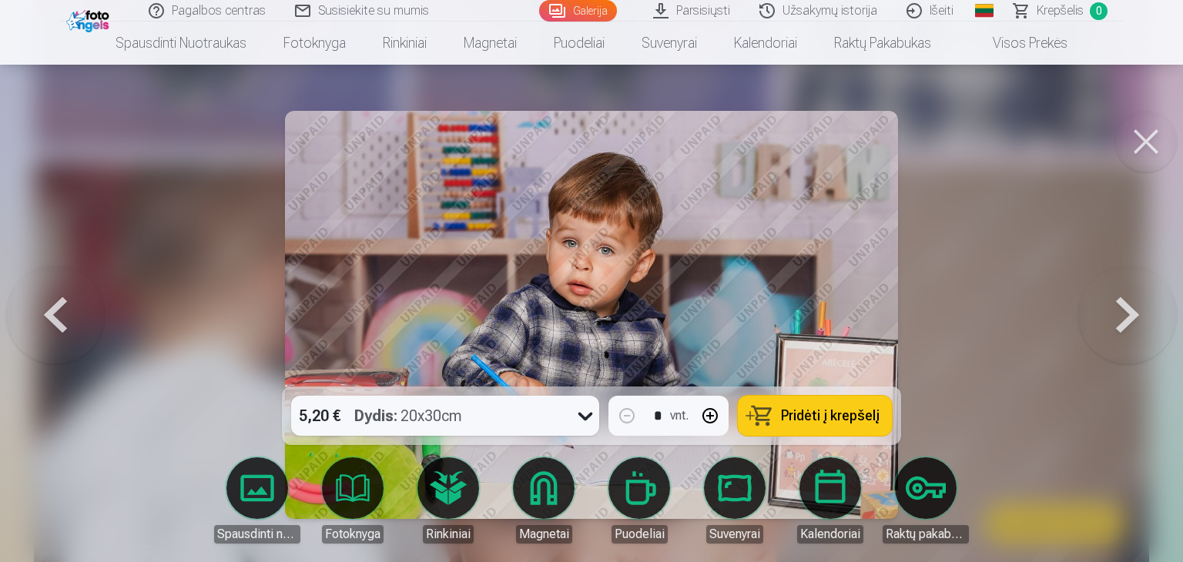
click at [1132, 318] on button at bounding box center [1128, 315] width 99 height 112
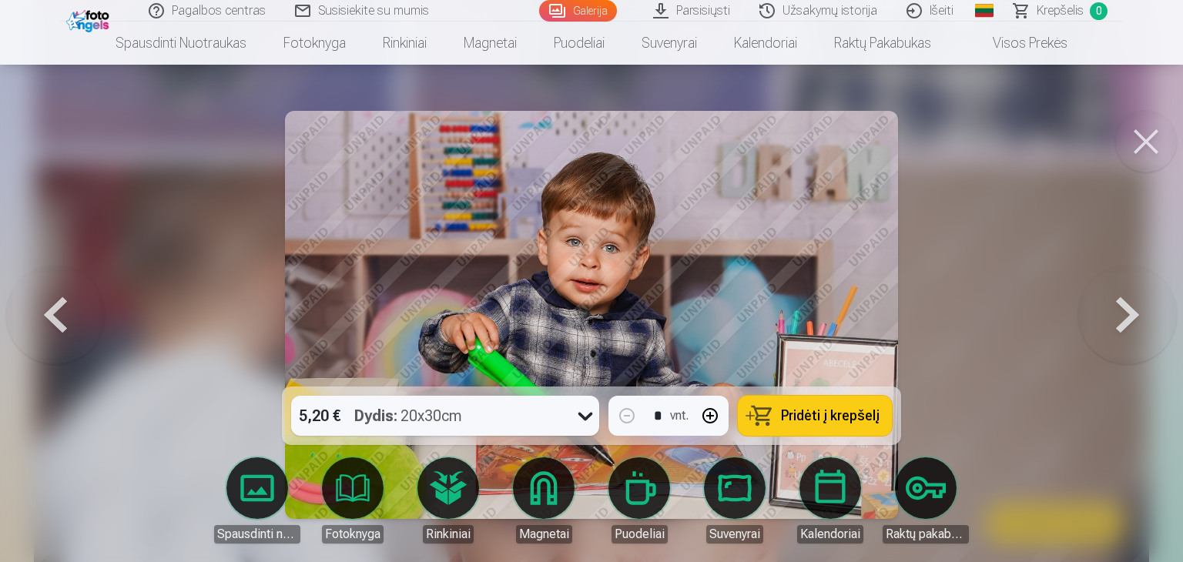
click at [1132, 318] on button at bounding box center [1128, 315] width 99 height 112
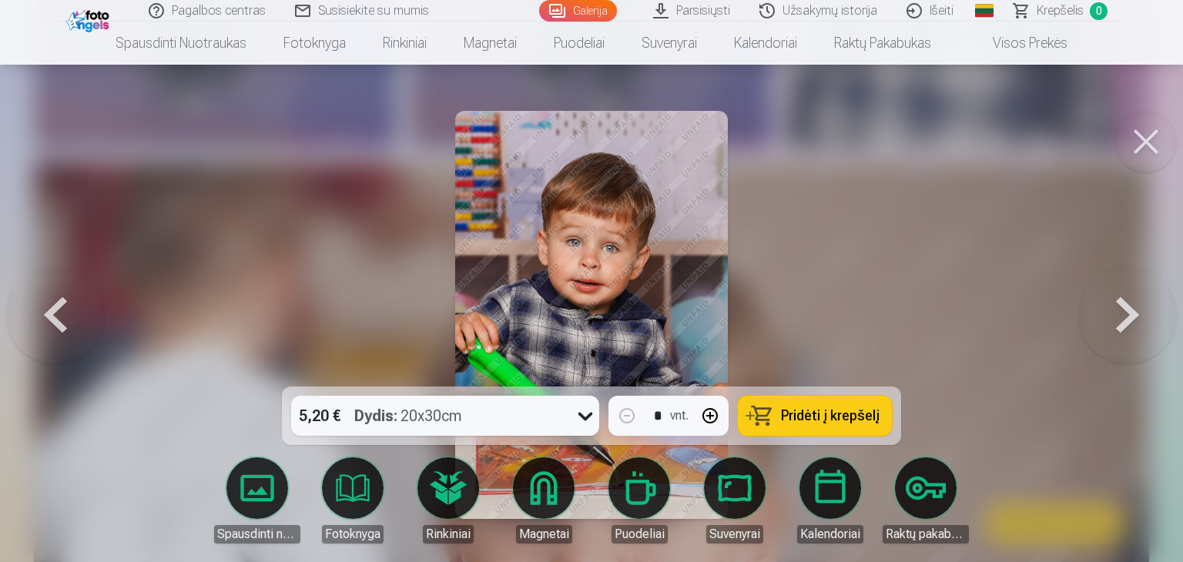
click at [1132, 318] on button at bounding box center [1128, 315] width 99 height 112
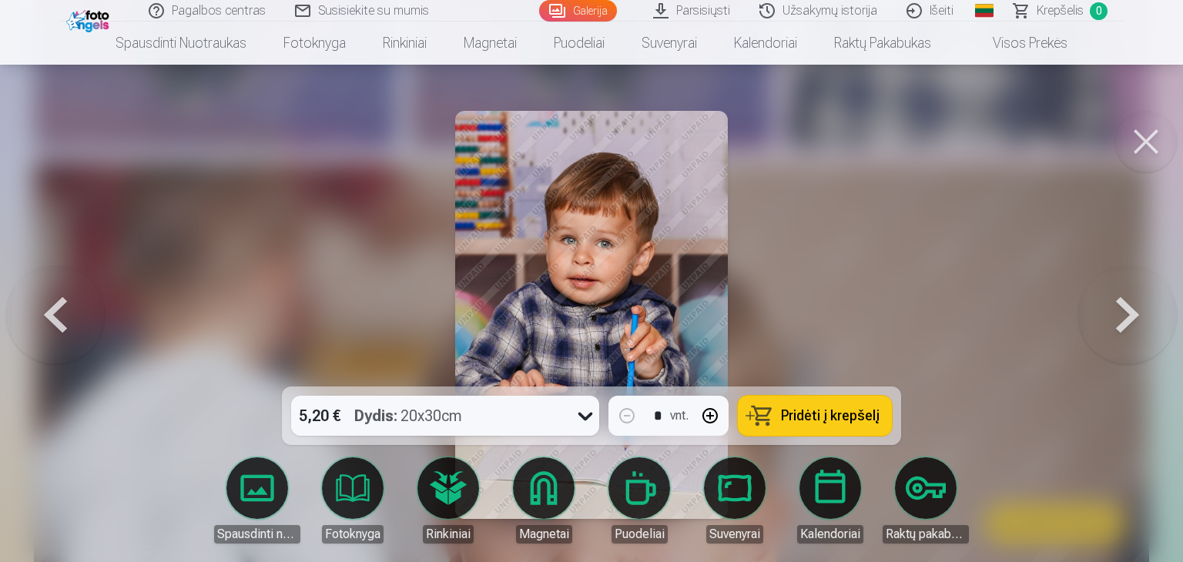
click at [1132, 318] on button at bounding box center [1128, 315] width 99 height 112
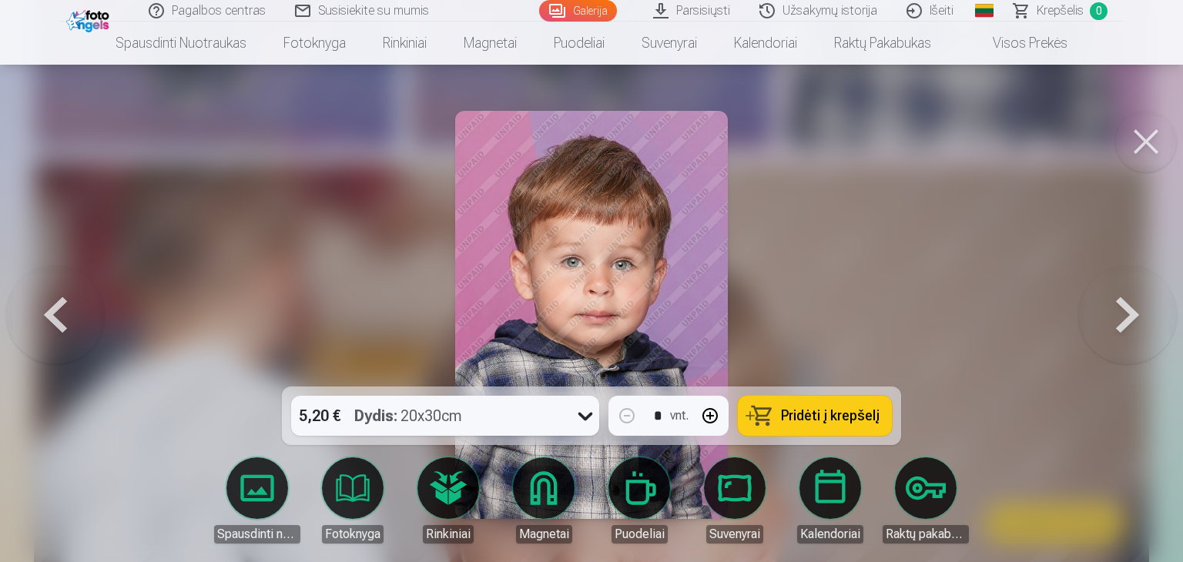
click at [1132, 318] on button at bounding box center [1128, 315] width 99 height 112
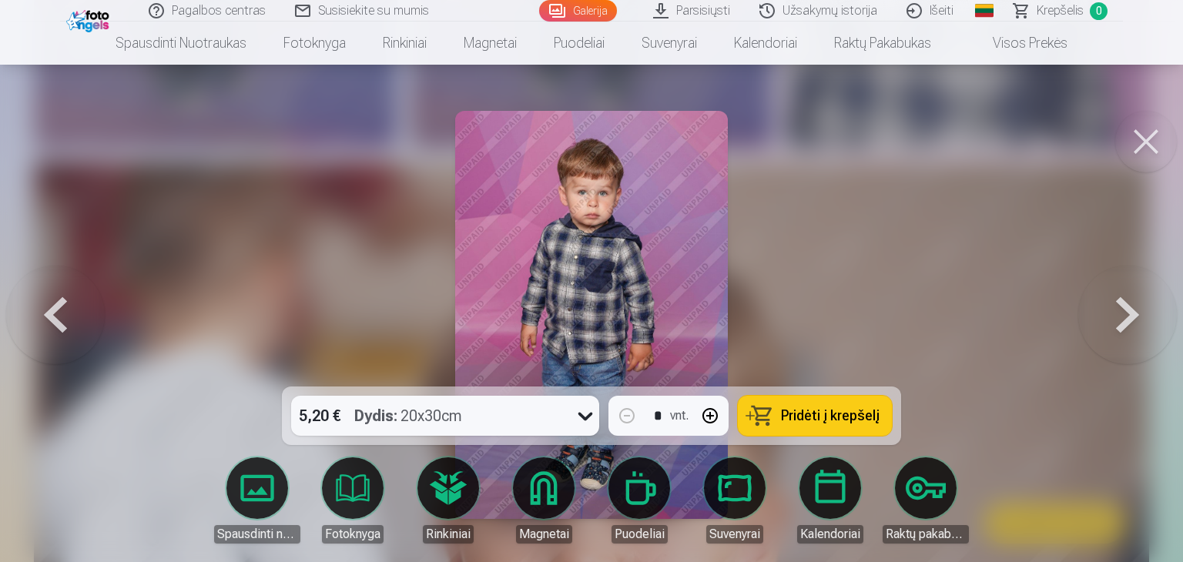
click at [1132, 318] on button at bounding box center [1128, 315] width 99 height 112
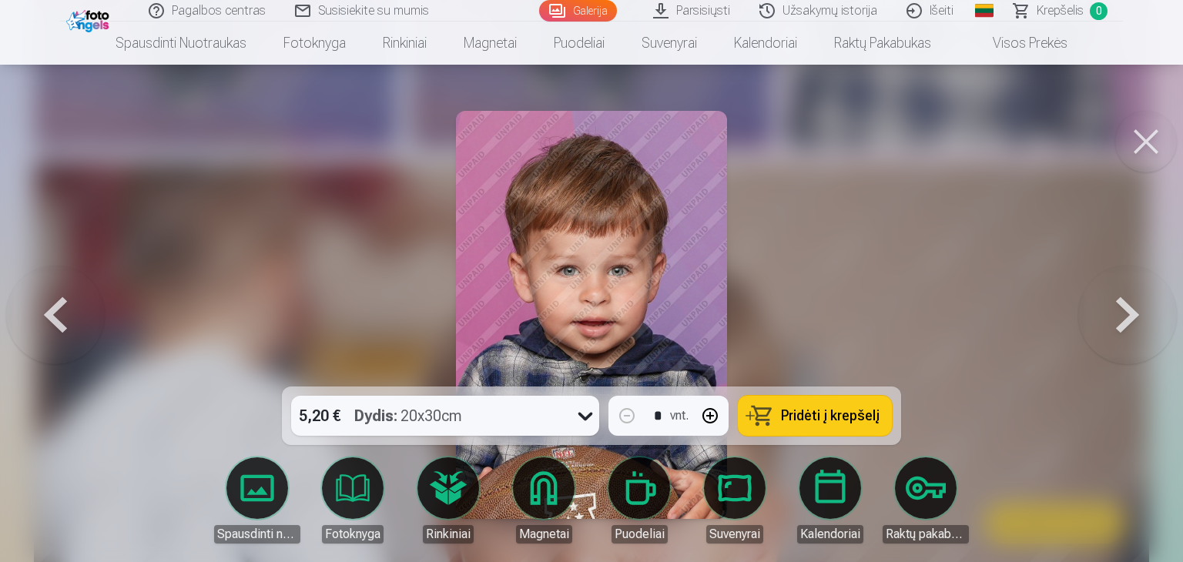
click at [1132, 318] on button at bounding box center [1128, 315] width 99 height 112
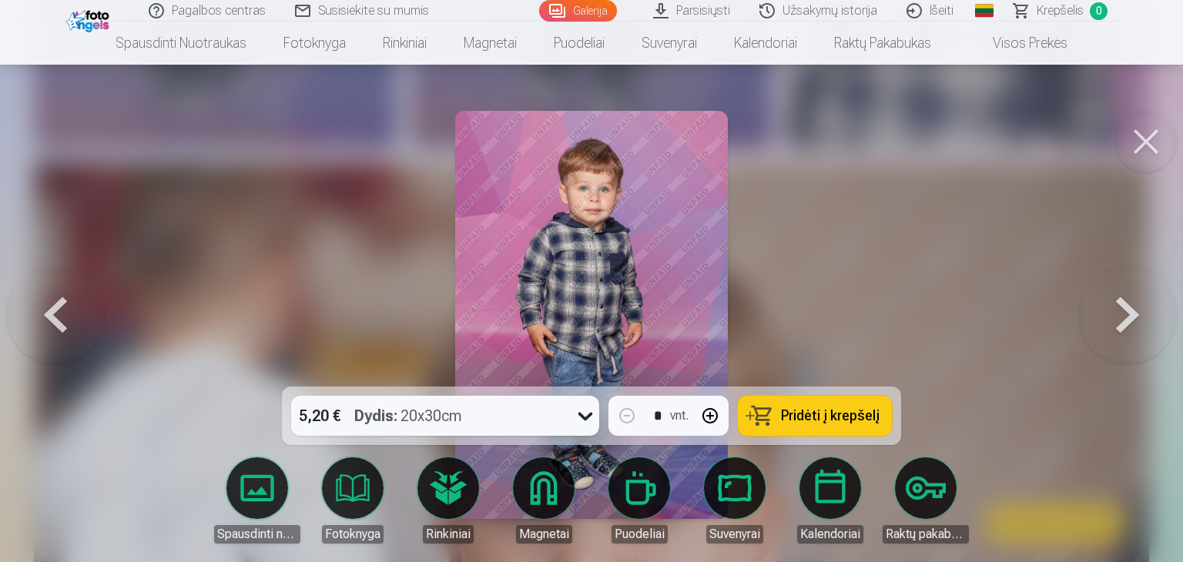
click at [1132, 318] on button at bounding box center [1128, 315] width 99 height 112
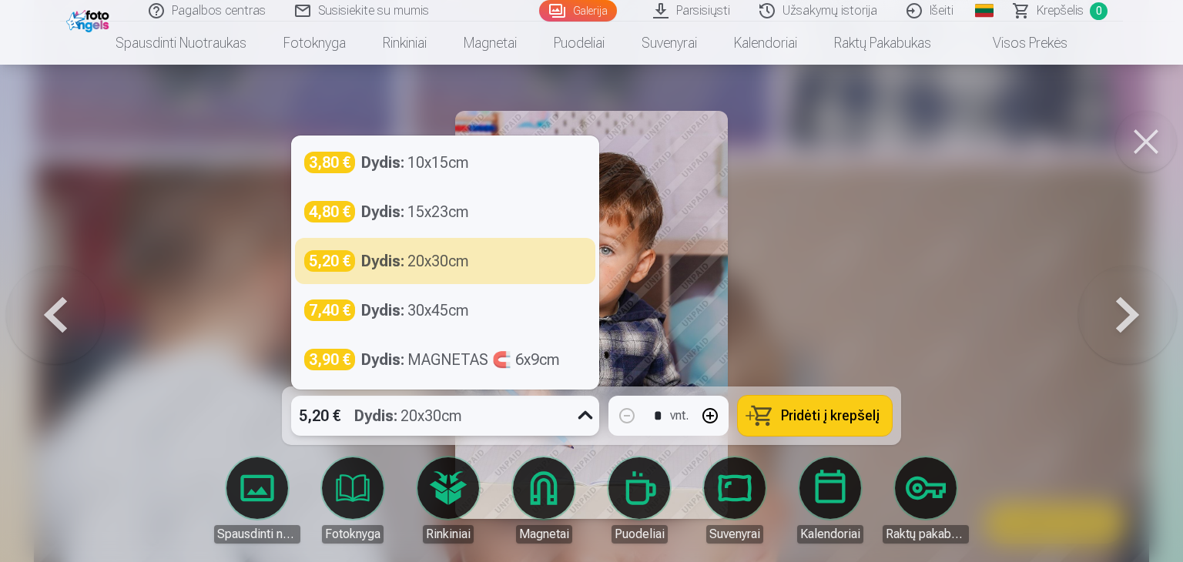
click at [583, 418] on icon at bounding box center [585, 416] width 25 height 25
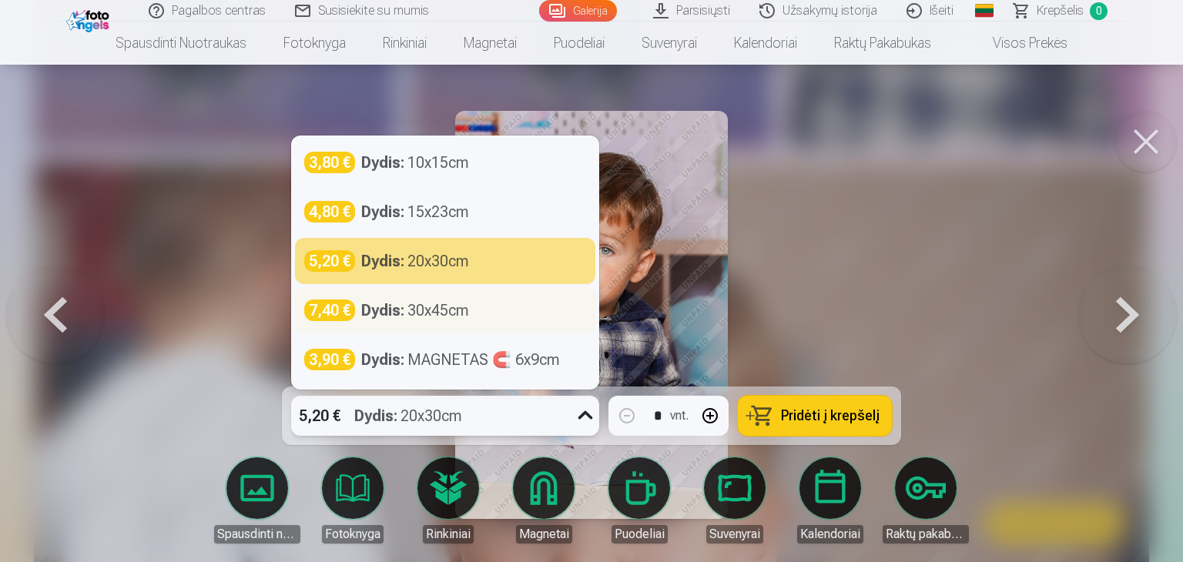
click at [412, 306] on div "Dydis : 30x45cm" at bounding box center [415, 311] width 108 height 22
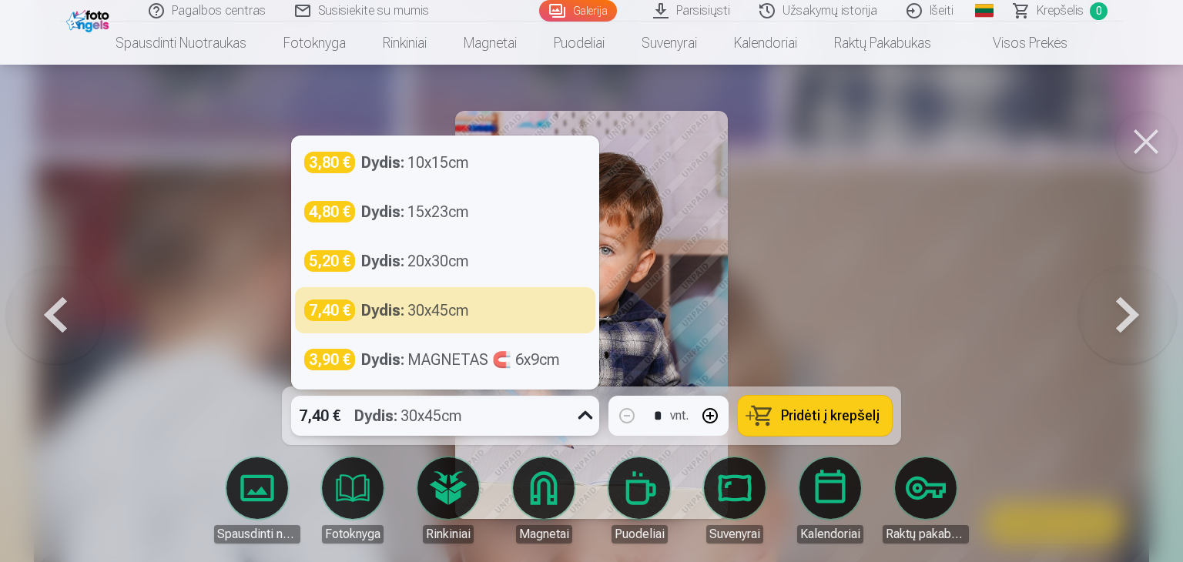
click at [587, 414] on icon at bounding box center [585, 416] width 25 height 25
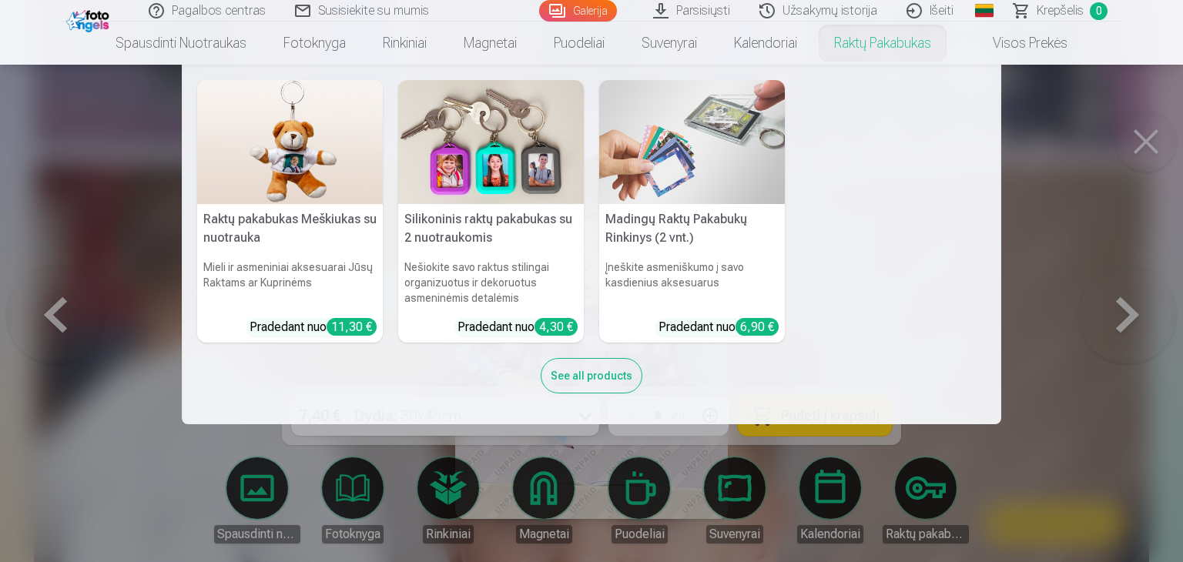
click at [1065, 305] on nav "Raktų pakabukas Meškiukas su nuotrauka Mieli ir asmeniniai aksesuarai Jūsų Rakt…" at bounding box center [591, 245] width 1183 height 360
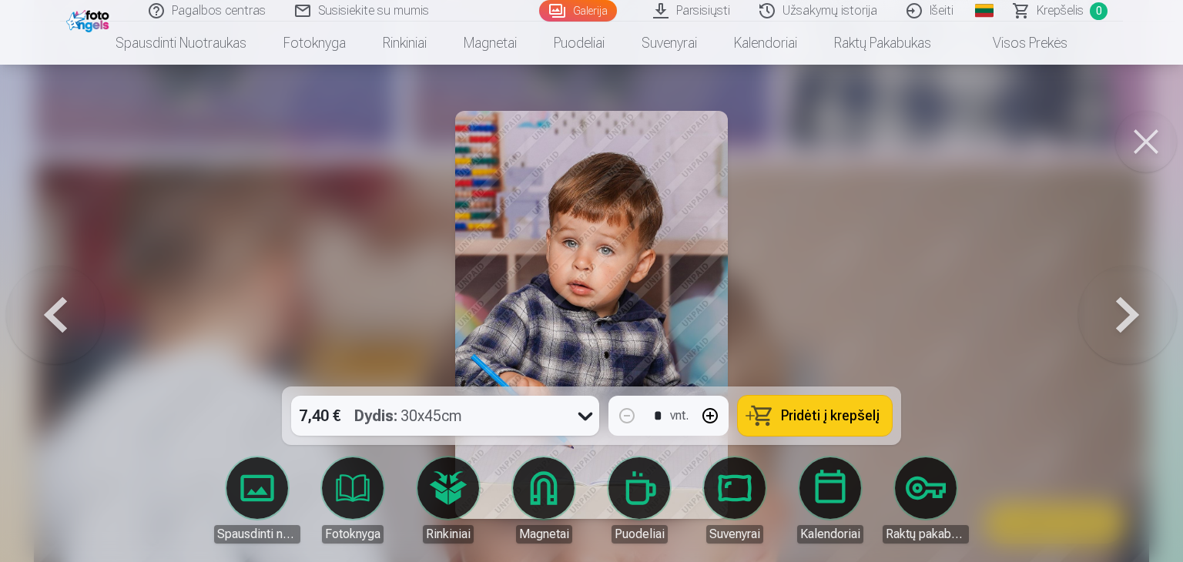
click at [1158, 134] on button at bounding box center [1147, 142] width 62 height 62
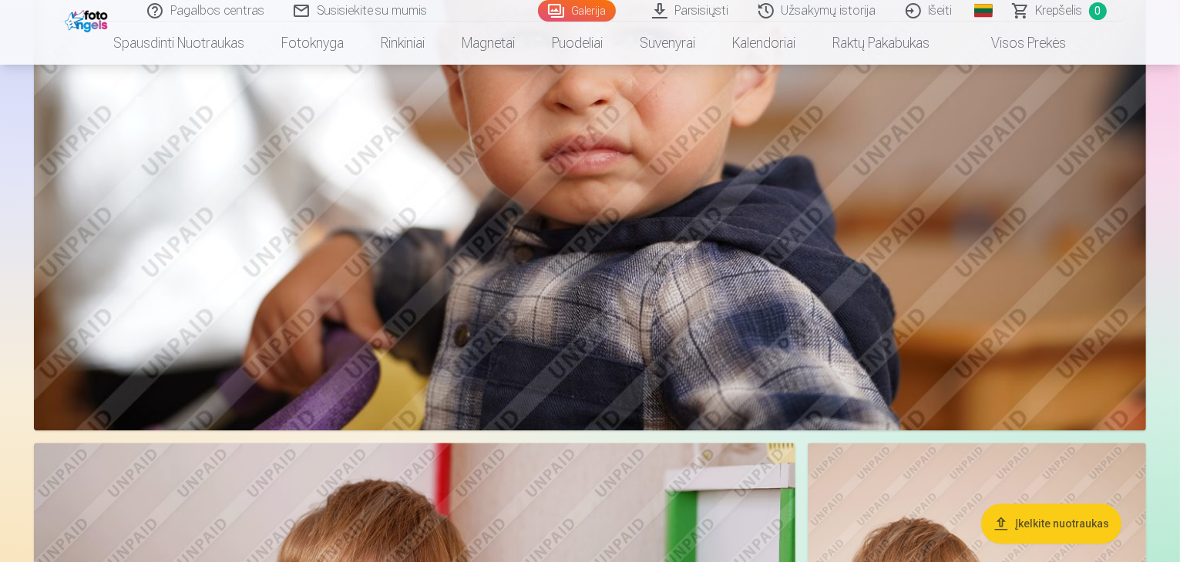
scroll to position [3242, 0]
